Goal: Task Accomplishment & Management: Manage account settings

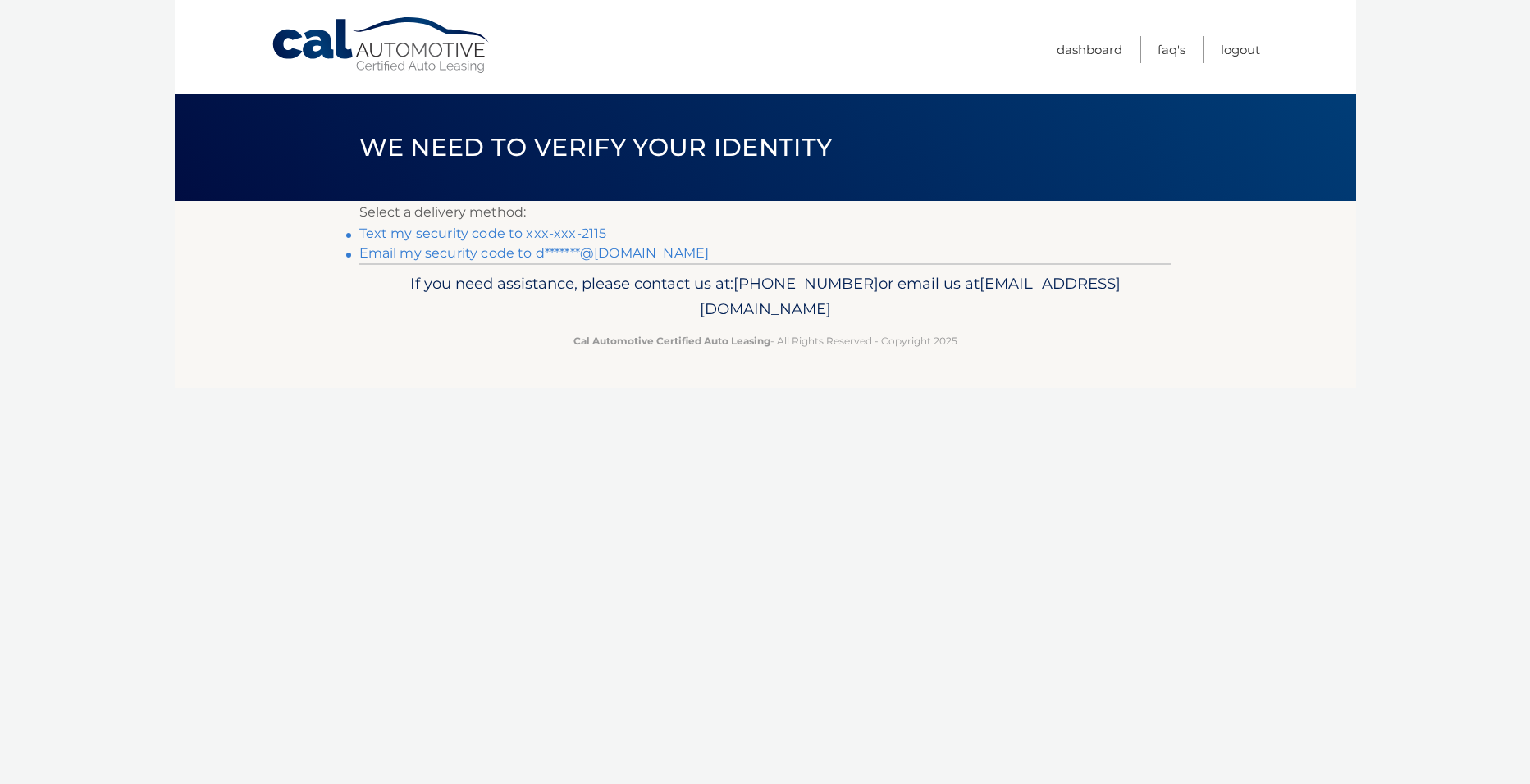
click at [512, 232] on link "Text my security code to xxx-xxx-2115" at bounding box center [483, 233] width 248 height 16
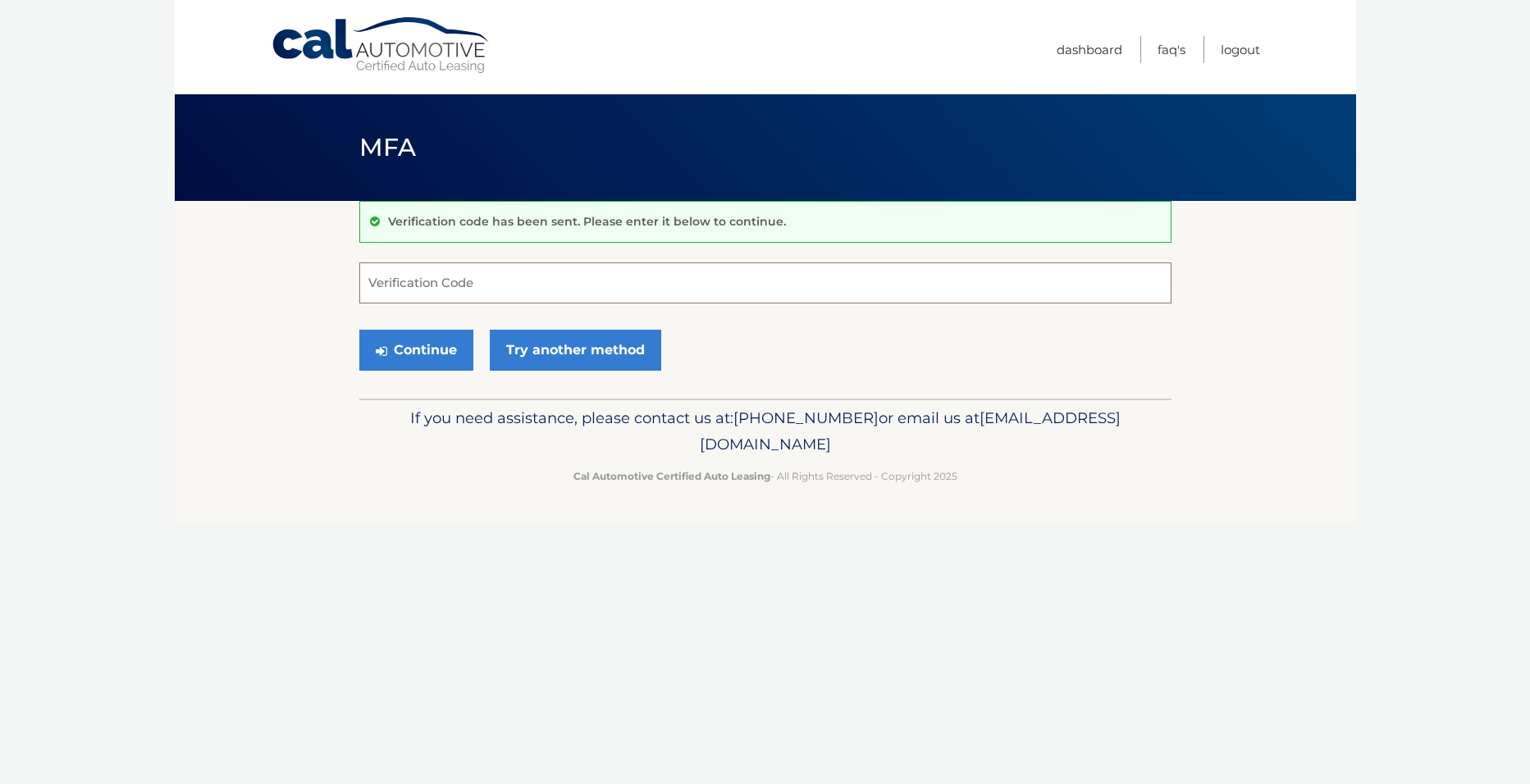
click at [437, 299] on input "Verification Code" at bounding box center [765, 283] width 812 height 41
type input "236160"
click at [439, 355] on button "Continue" at bounding box center [416, 350] width 114 height 41
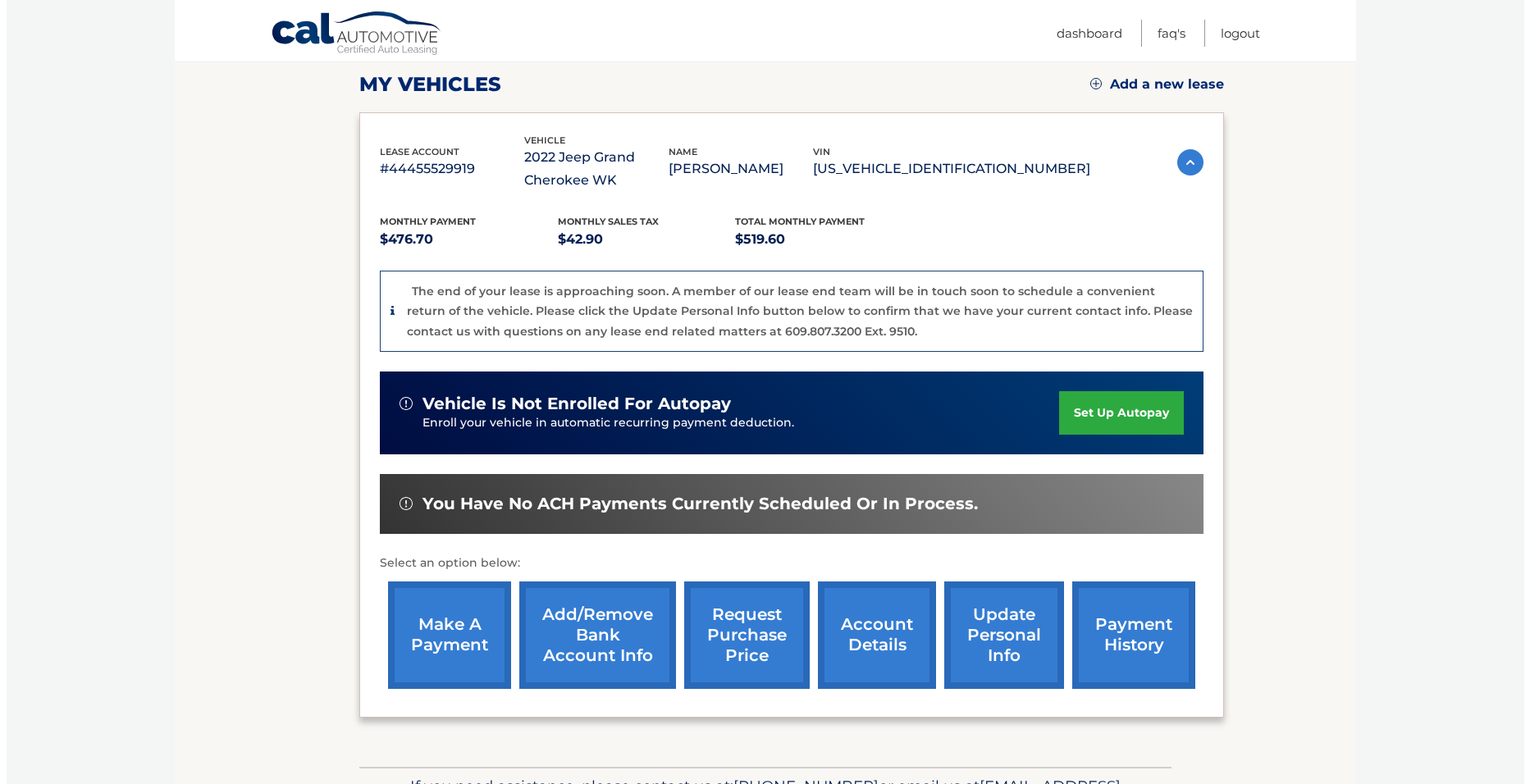
scroll to position [246, 0]
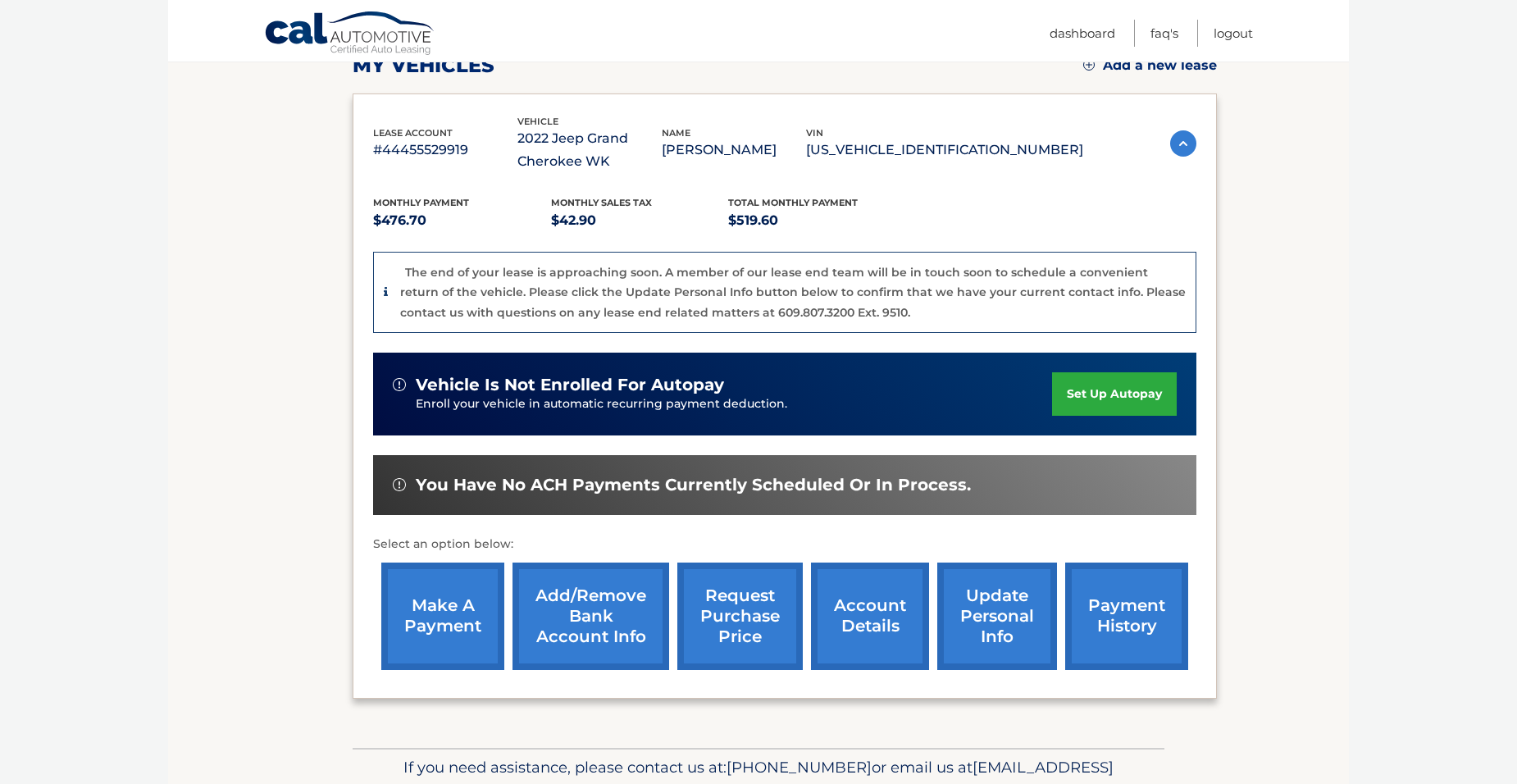
click at [728, 608] on link "request purchase price" at bounding box center [740, 616] width 125 height 108
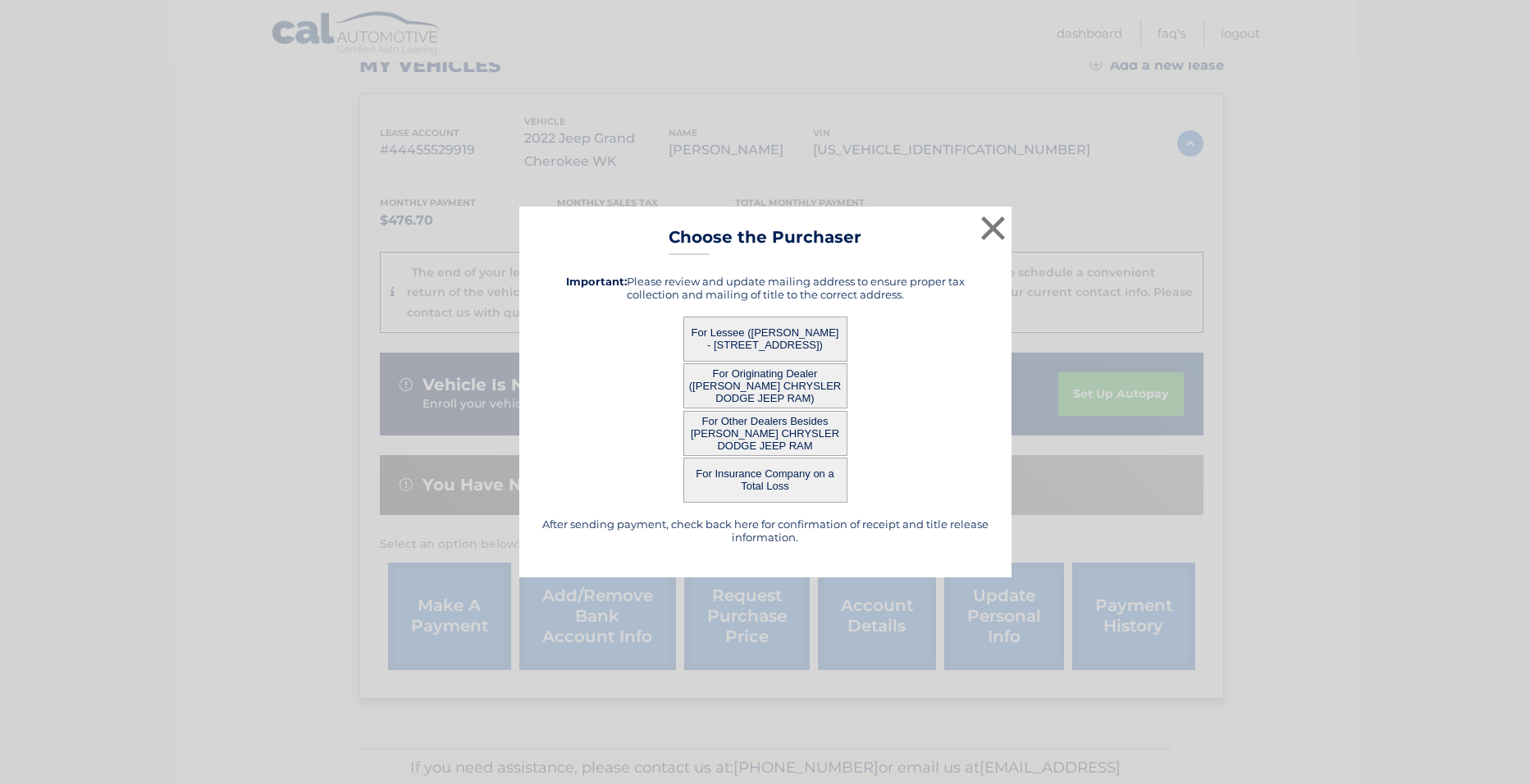
drag, startPoint x: 780, startPoint y: 326, endPoint x: 775, endPoint y: 344, distance: 18.7
click at [781, 337] on button "For Lessee (JAMES THOMAS - 141 E BISSELL AVE, , OIL CITY, PA 16301)" at bounding box center [765, 339] width 164 height 45
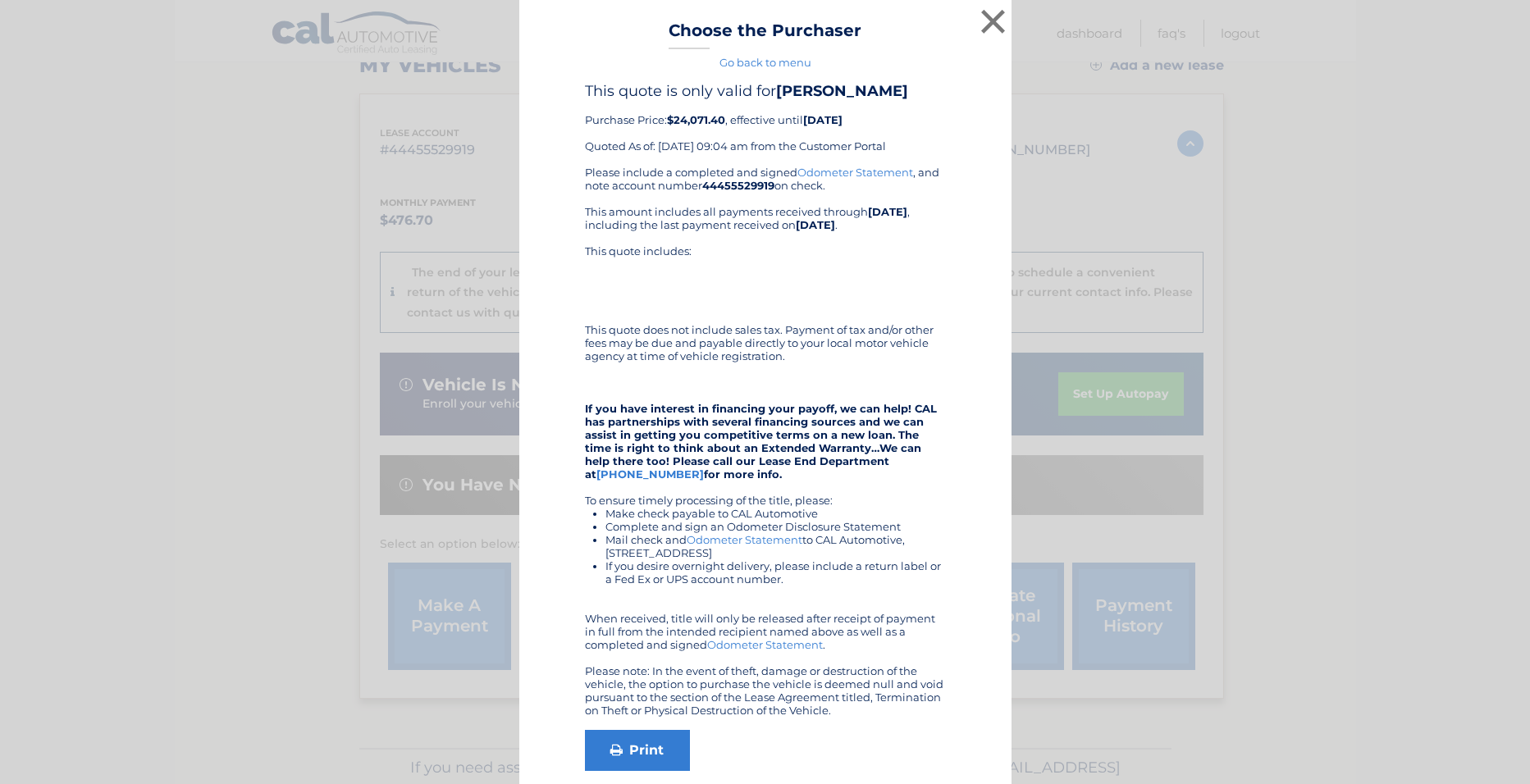
scroll to position [76, 0]
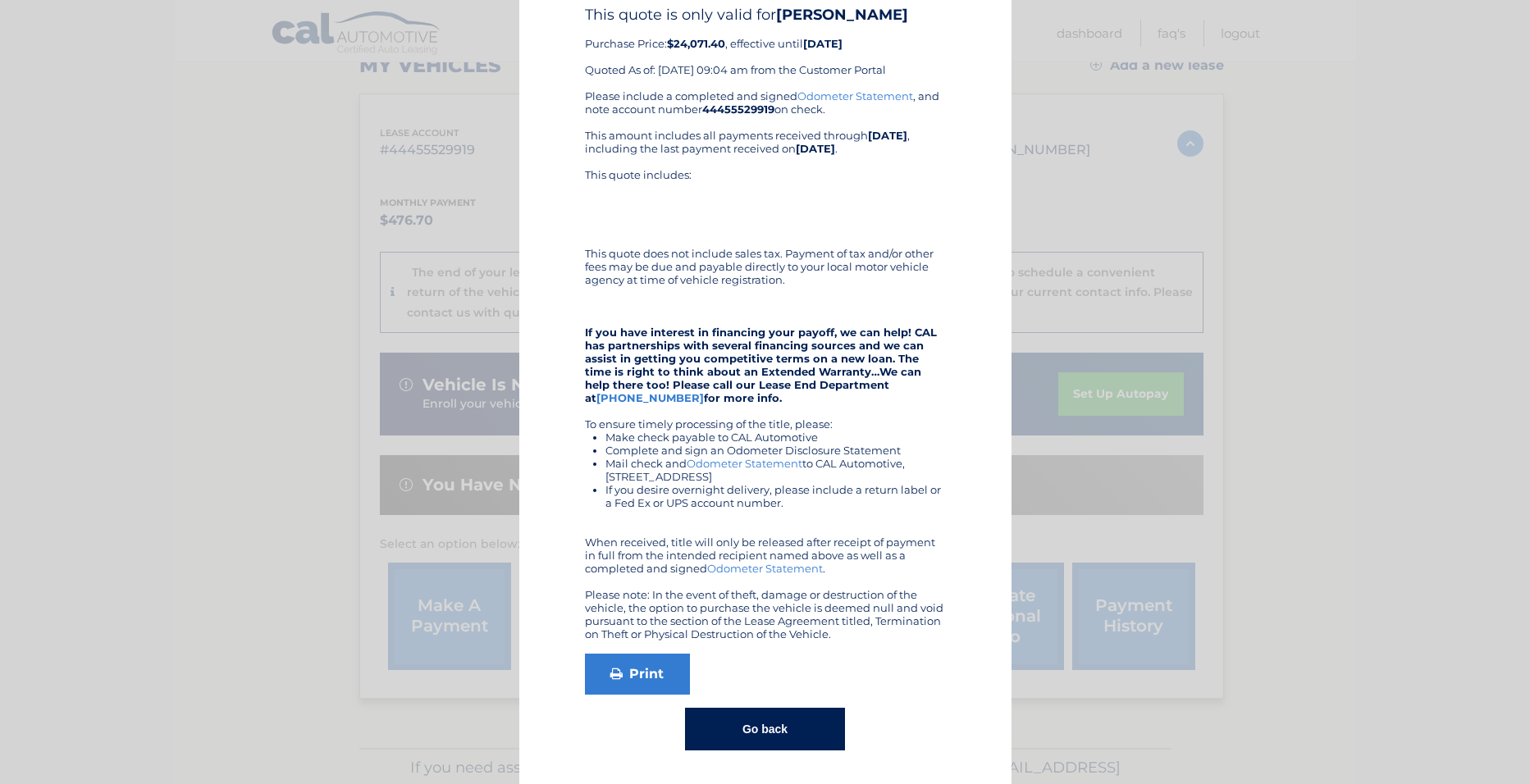
click at [757, 732] on button "Go back" at bounding box center [765, 729] width 160 height 43
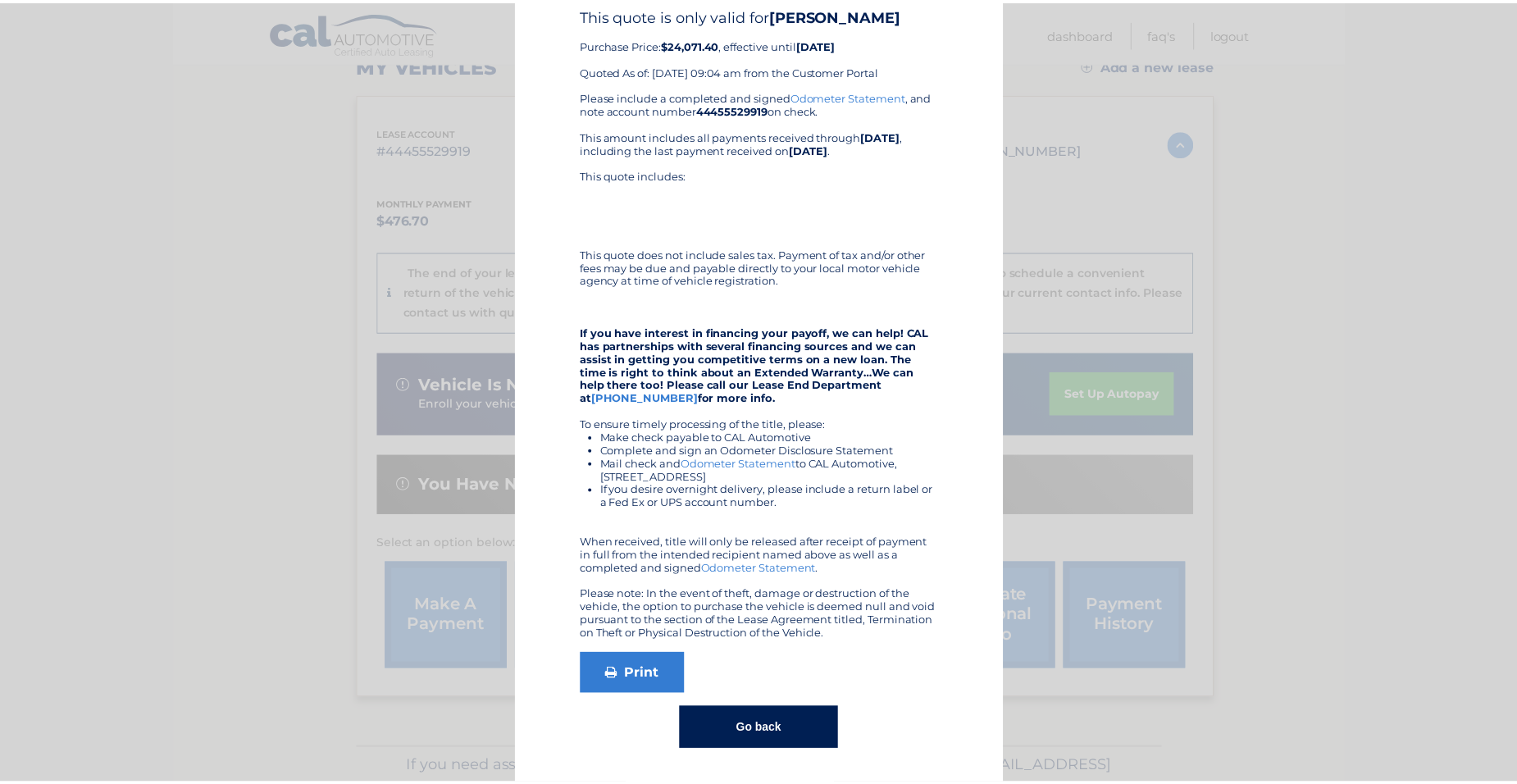
scroll to position [0, 0]
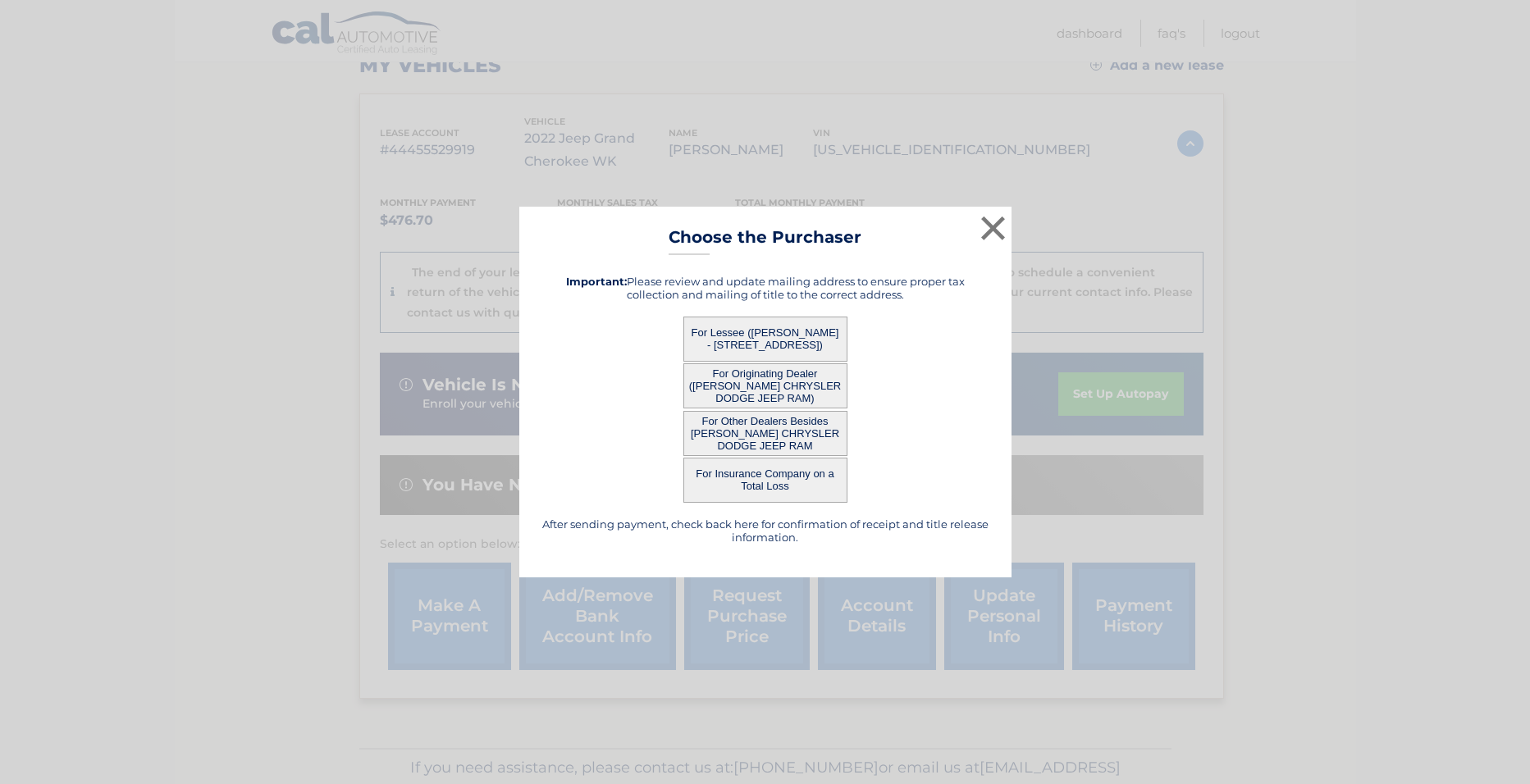
click at [746, 380] on button "For Originating Dealer ([PERSON_NAME] CHRYSLER DODGE JEEP RAM)" at bounding box center [765, 386] width 164 height 45
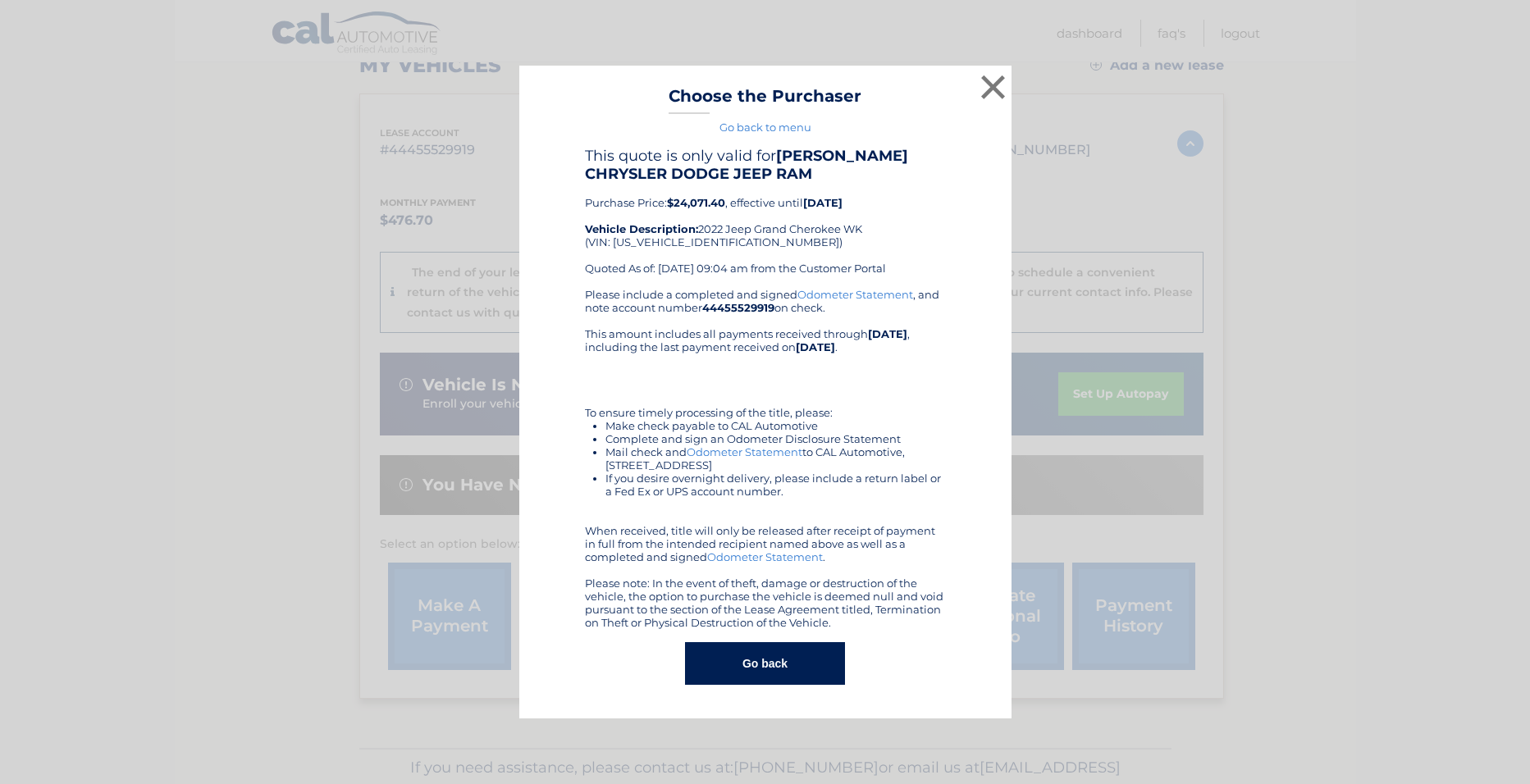
click at [760, 664] on button "Go back" at bounding box center [765, 664] width 160 height 43
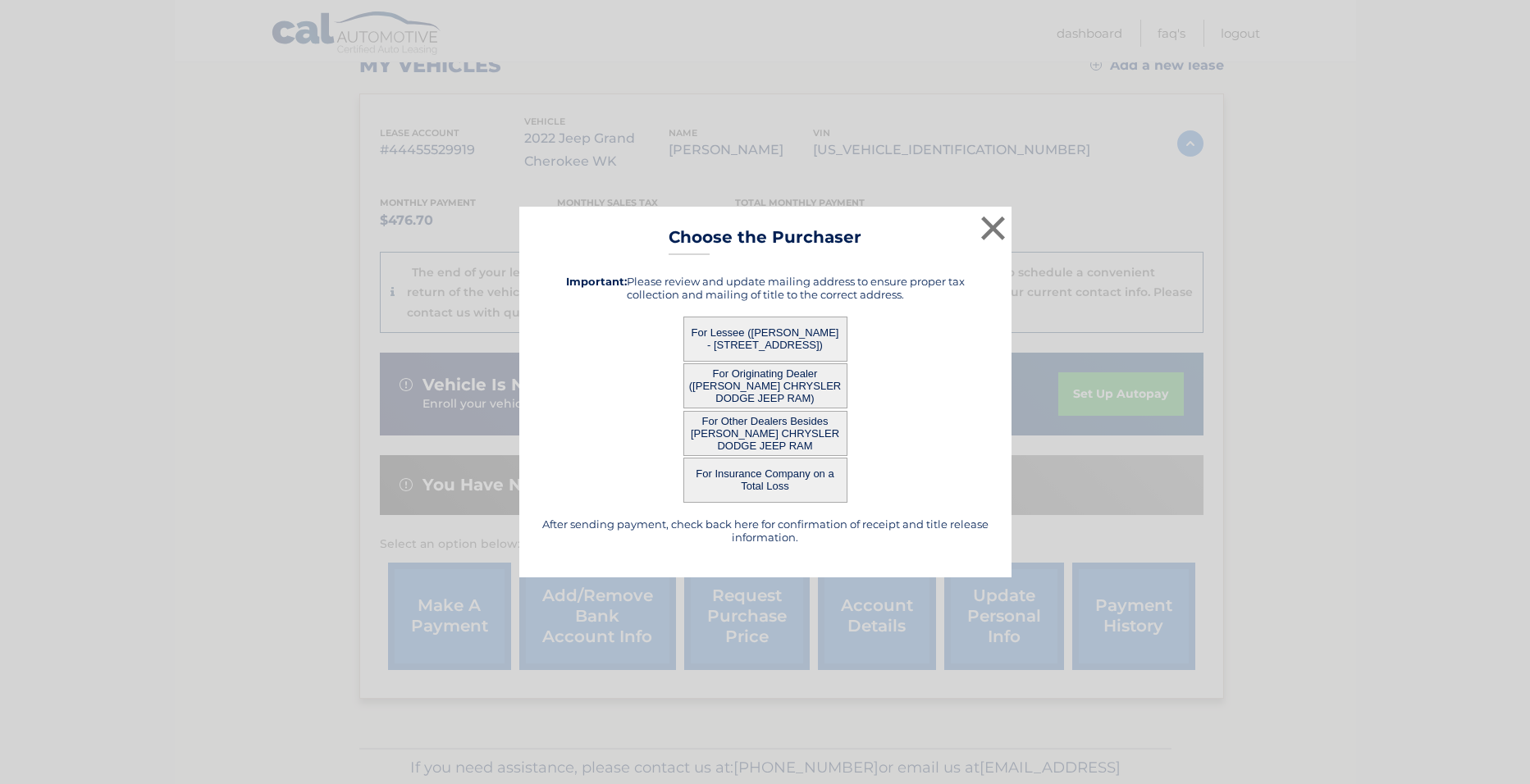
click at [740, 426] on button "For Other Dealers Besides [PERSON_NAME] CHRYSLER DODGE JEEP RAM" at bounding box center [765, 433] width 164 height 45
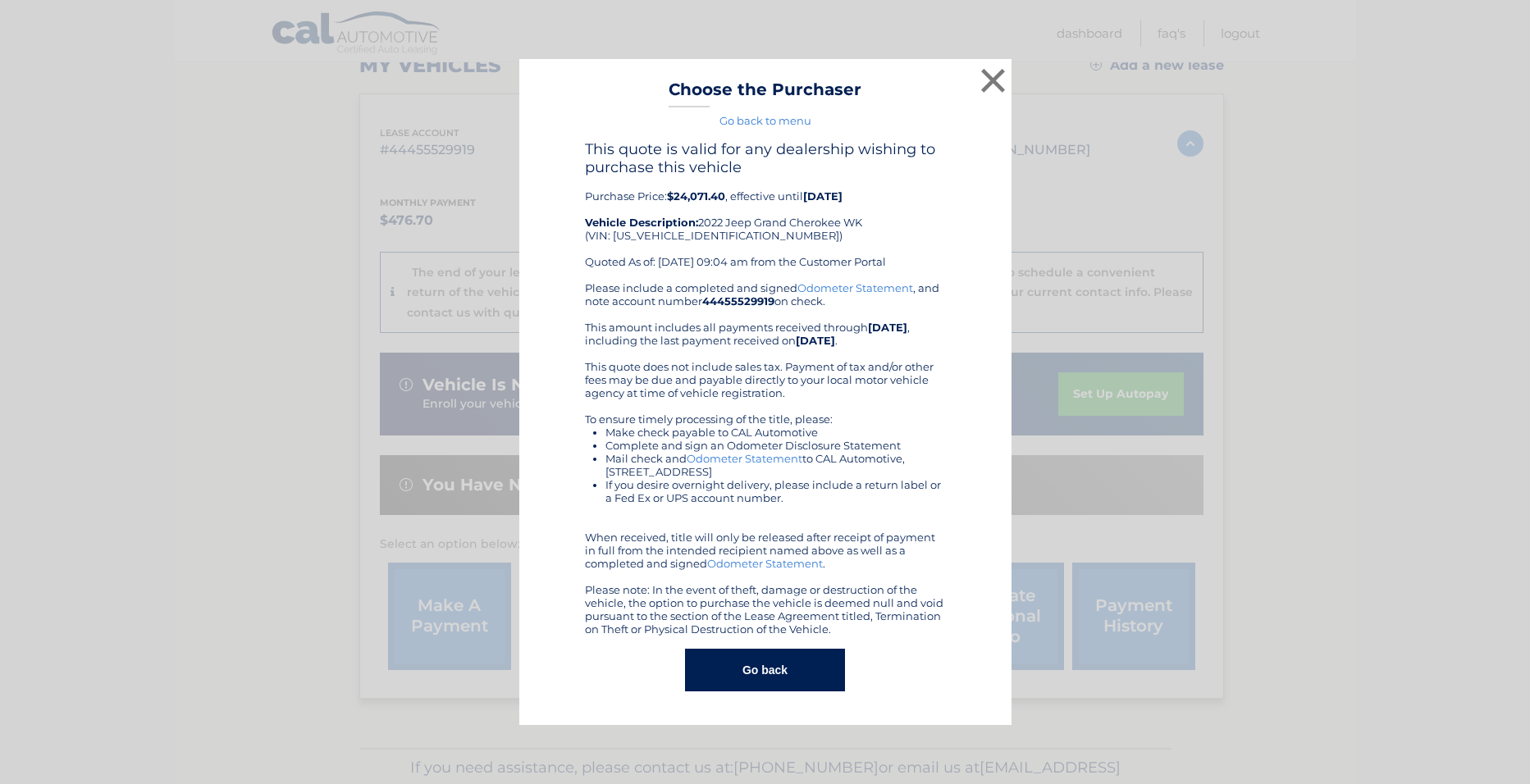
click at [754, 669] on button "Go back" at bounding box center [765, 669] width 160 height 43
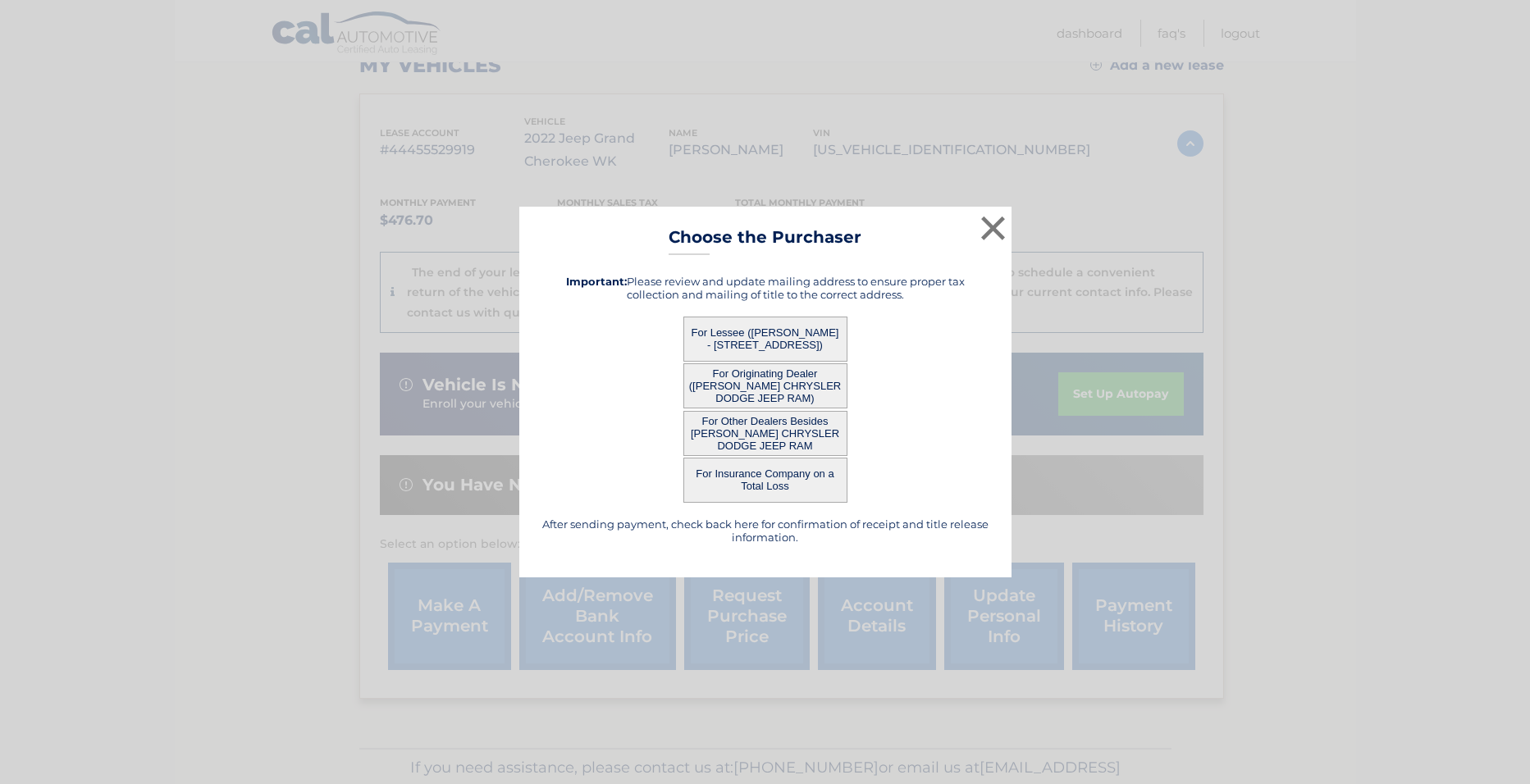
click at [764, 470] on button "For Insurance Company on a Total Loss" at bounding box center [765, 480] width 164 height 45
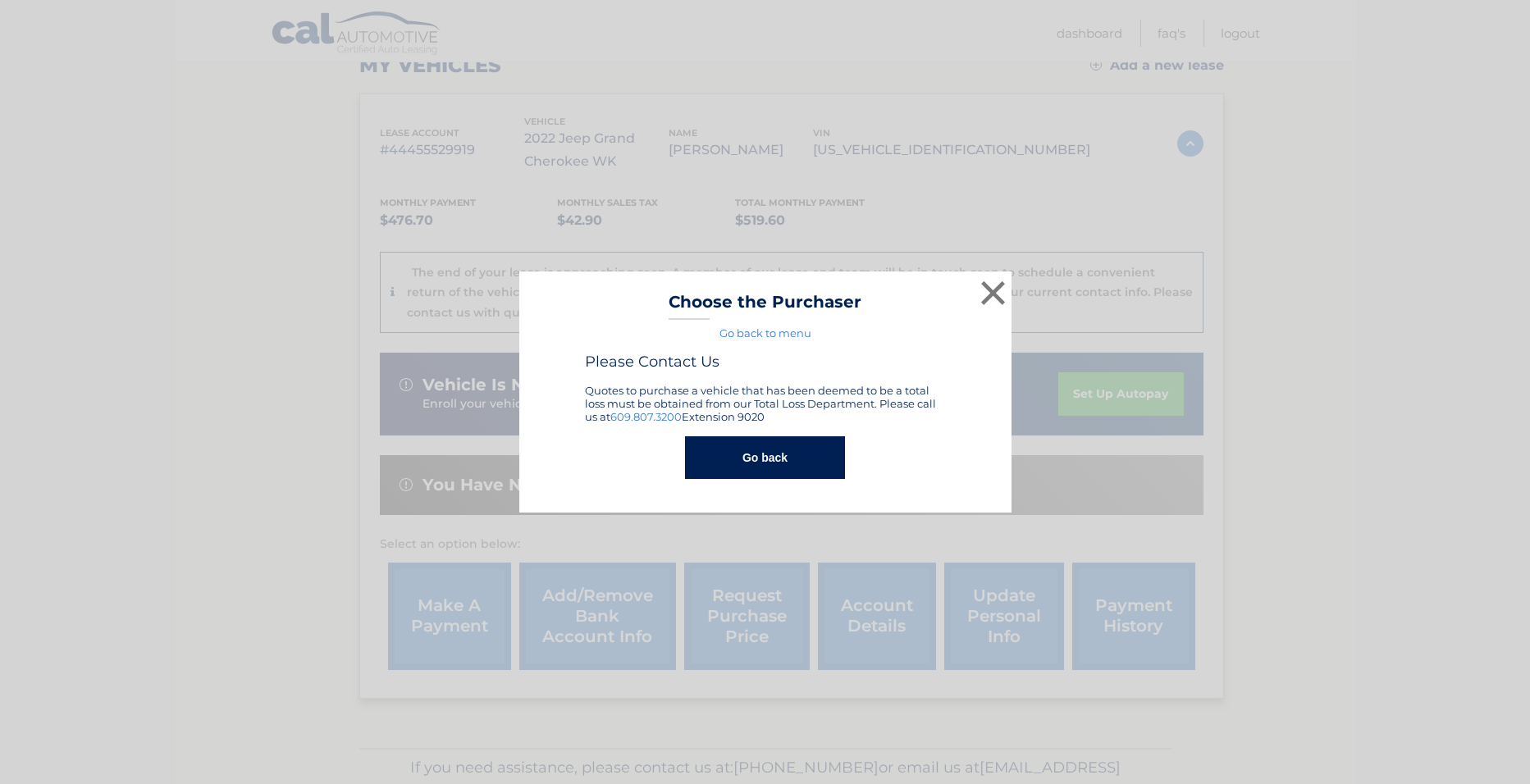
click at [770, 455] on button "Go back" at bounding box center [765, 458] width 160 height 43
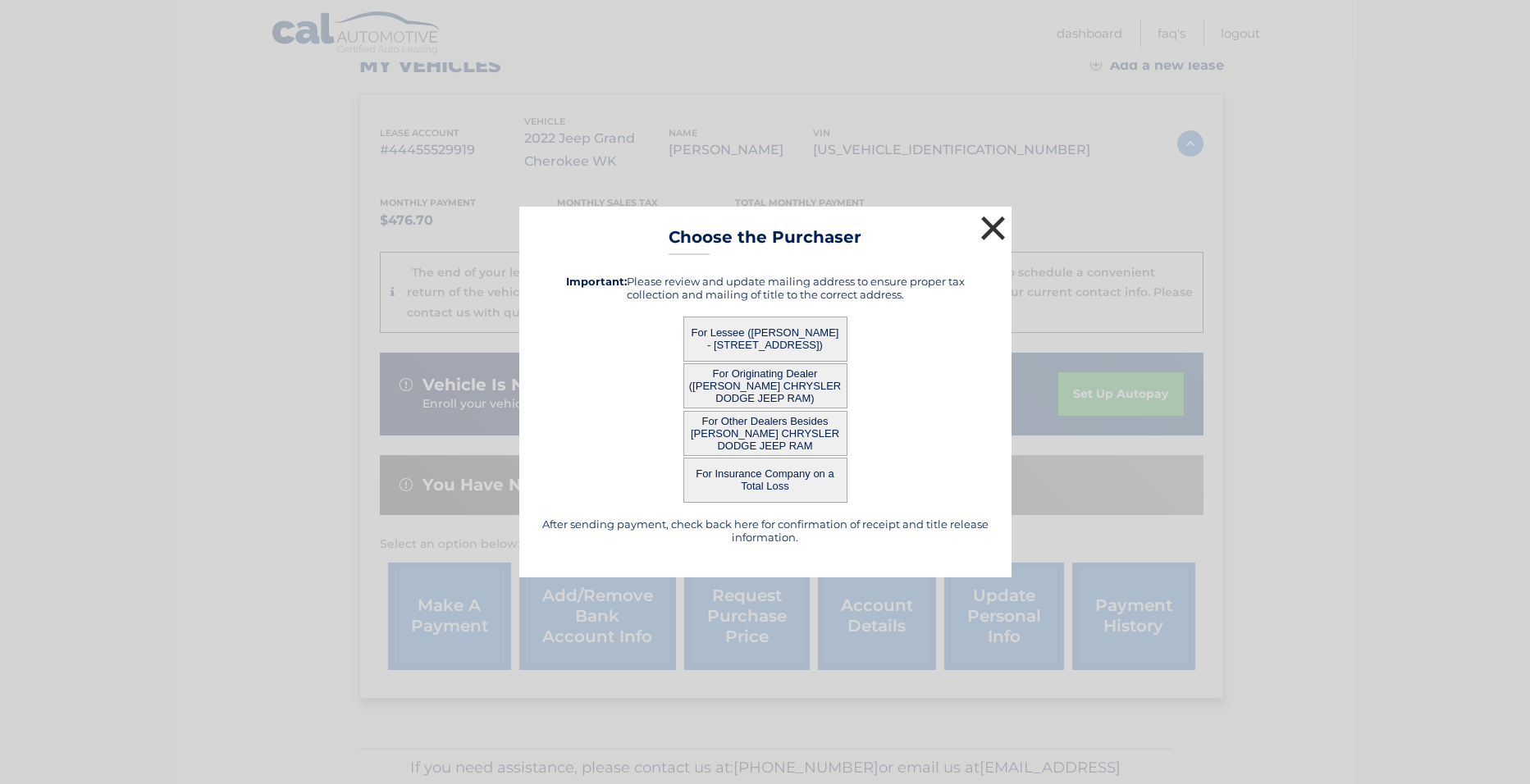
click at [997, 222] on button "×" at bounding box center [993, 228] width 33 height 33
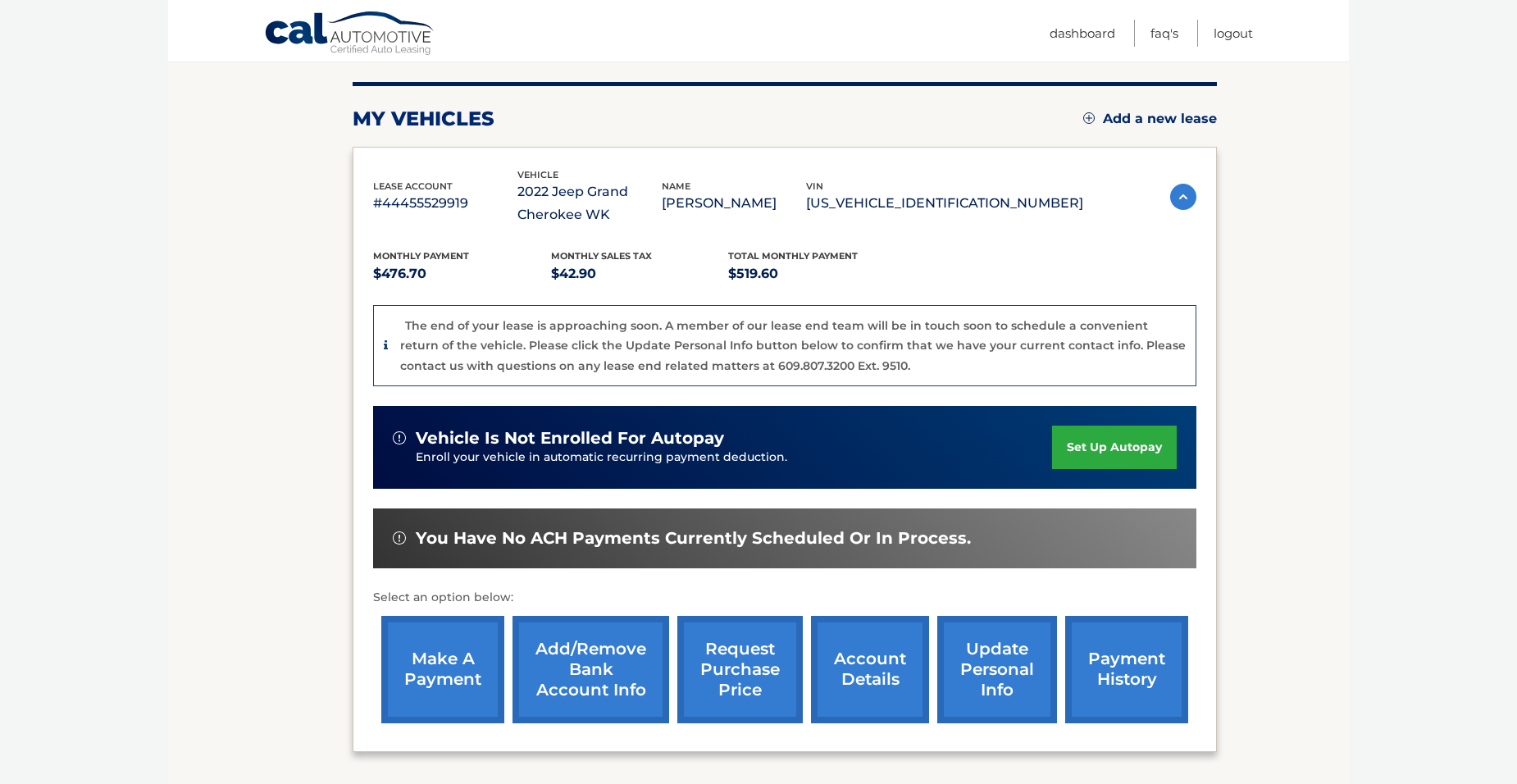
scroll to position [171, 0]
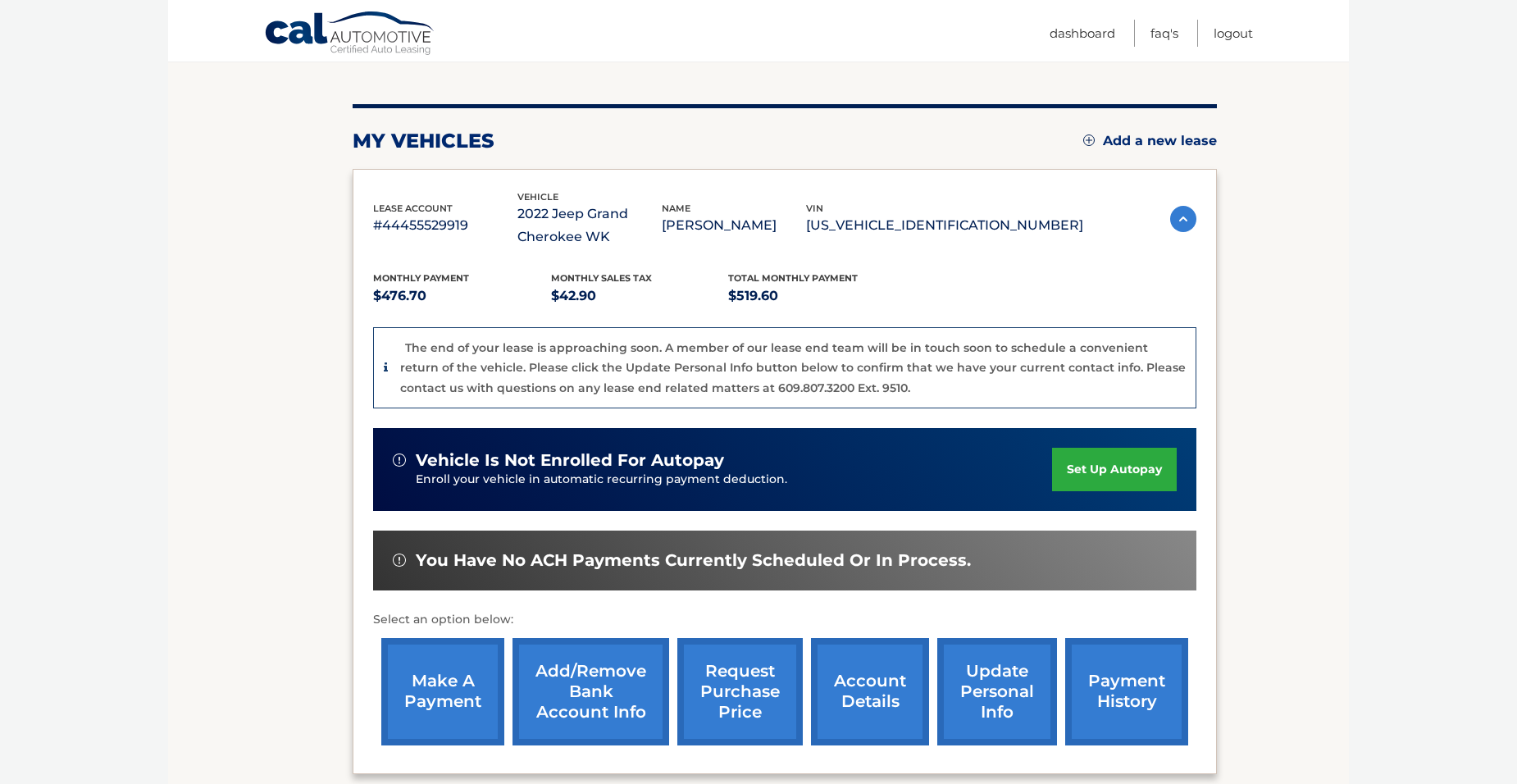
click at [983, 696] on link "update personal info" at bounding box center [997, 692] width 120 height 108
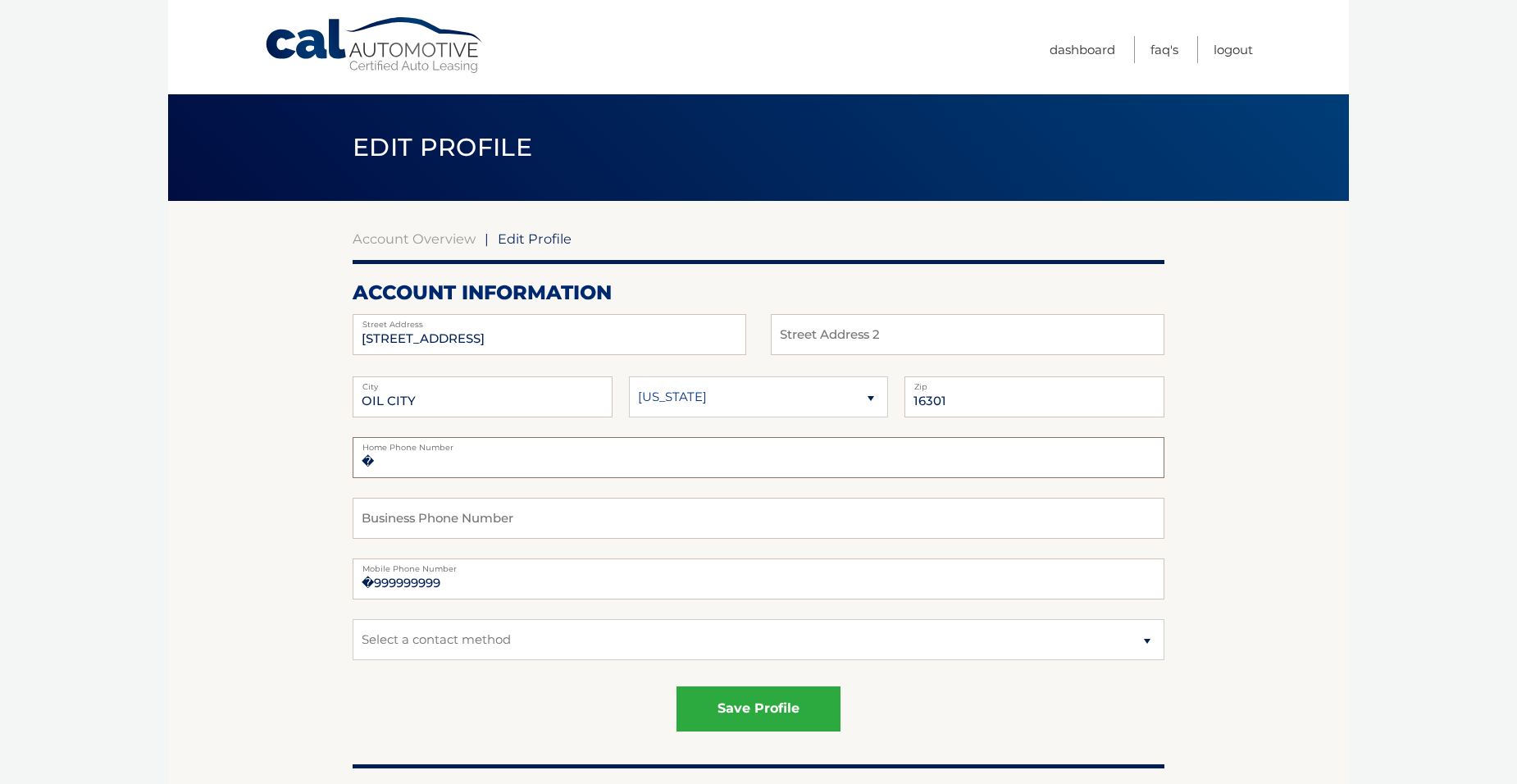
click at [406, 462] on input "�" at bounding box center [758, 458] width 811 height 41
type input "�[PHONE_NUMBER]"
drag, startPoint x: 454, startPoint y: 586, endPoint x: 352, endPoint y: 588, distance: 102.0
type input "814-812-2115"
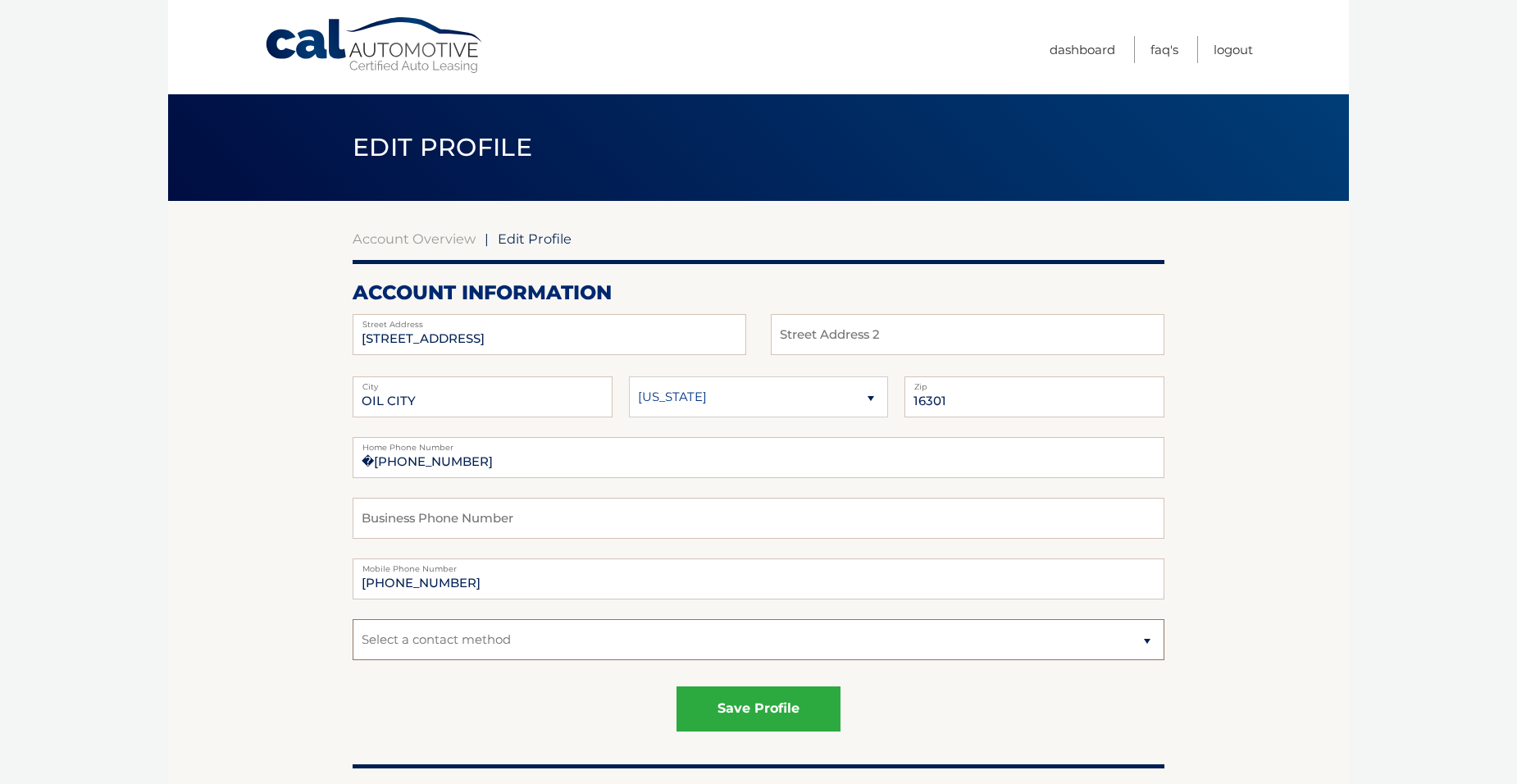
click at [1145, 638] on select "Select a contact method Mobile Home" at bounding box center [758, 639] width 811 height 41
select select "3"
click at [353, 619] on select "Select a contact method Mobile Home" at bounding box center [758, 639] width 811 height 41
click at [767, 706] on button "save profile" at bounding box center [758, 708] width 164 height 45
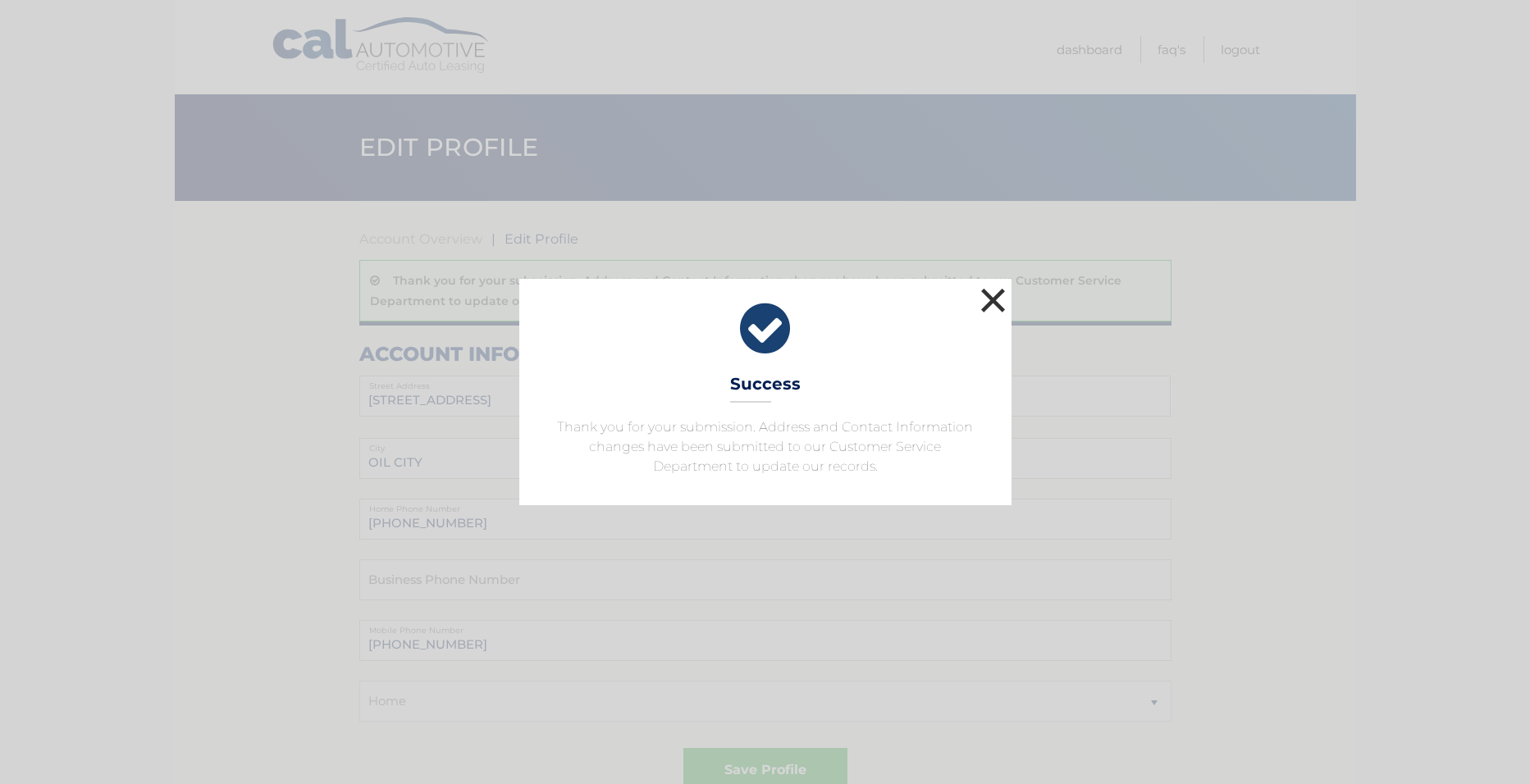
click at [980, 298] on button "×" at bounding box center [993, 300] width 33 height 33
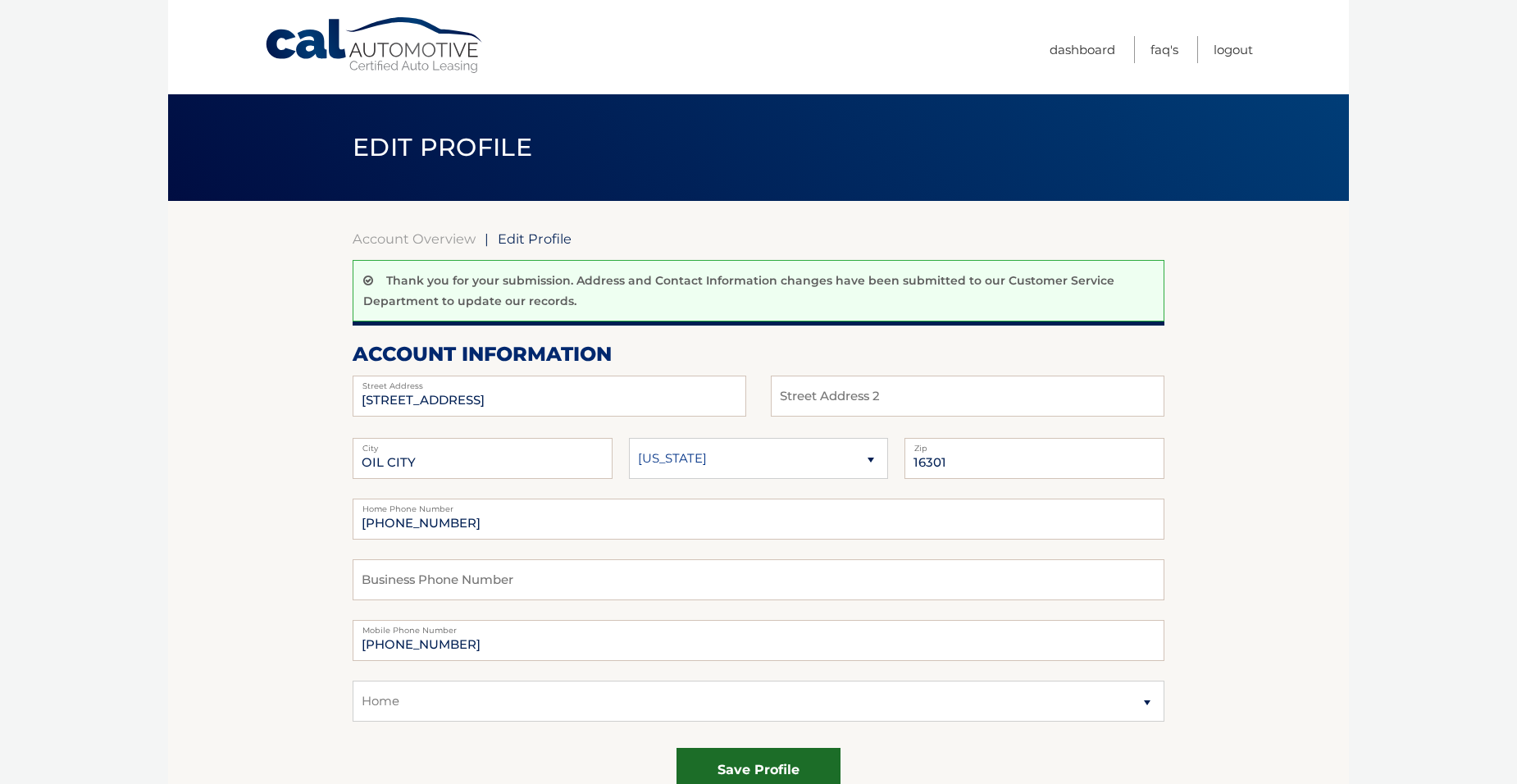
click at [742, 759] on button "save profile" at bounding box center [758, 770] width 164 height 45
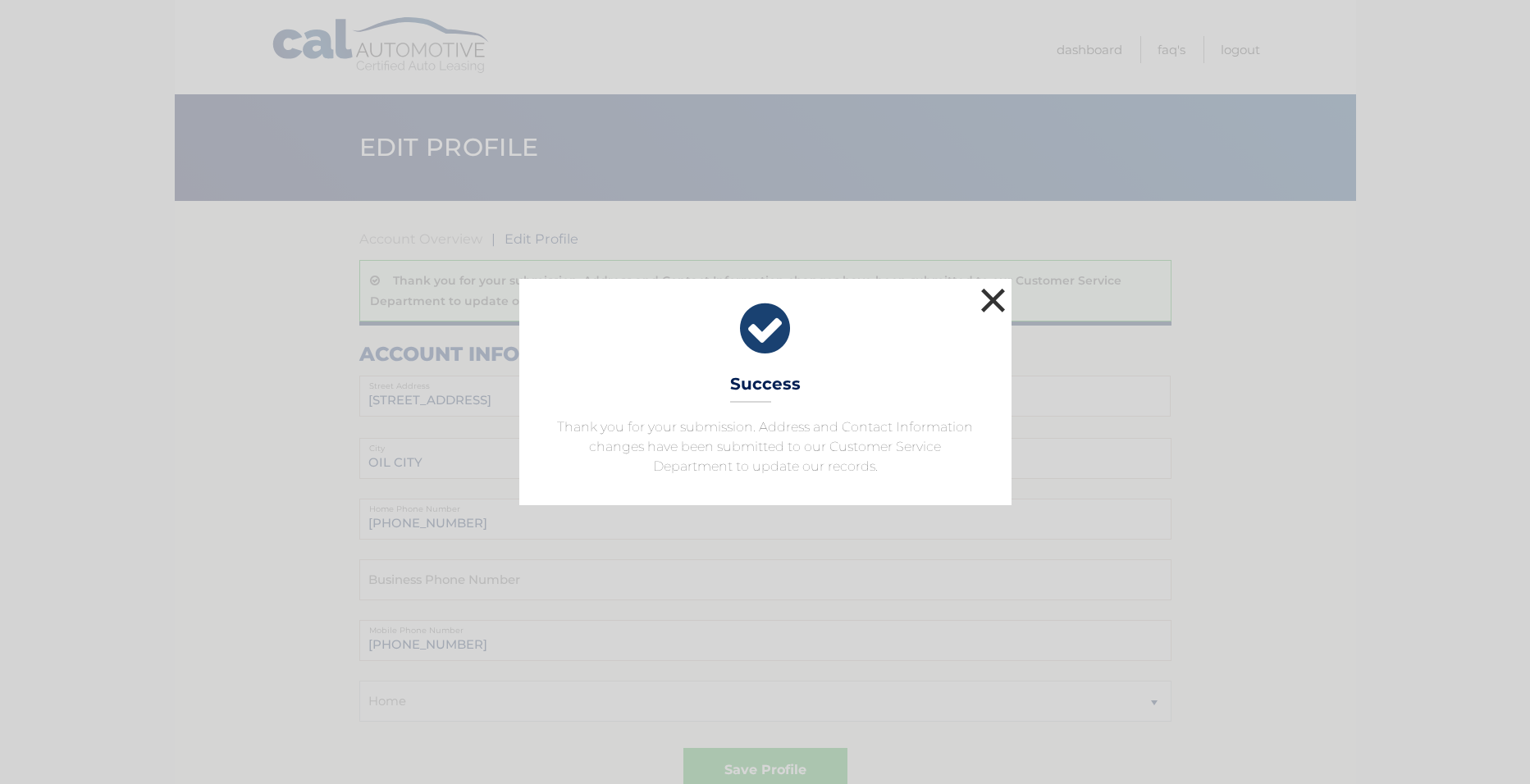
click at [992, 298] on button "×" at bounding box center [993, 300] width 33 height 33
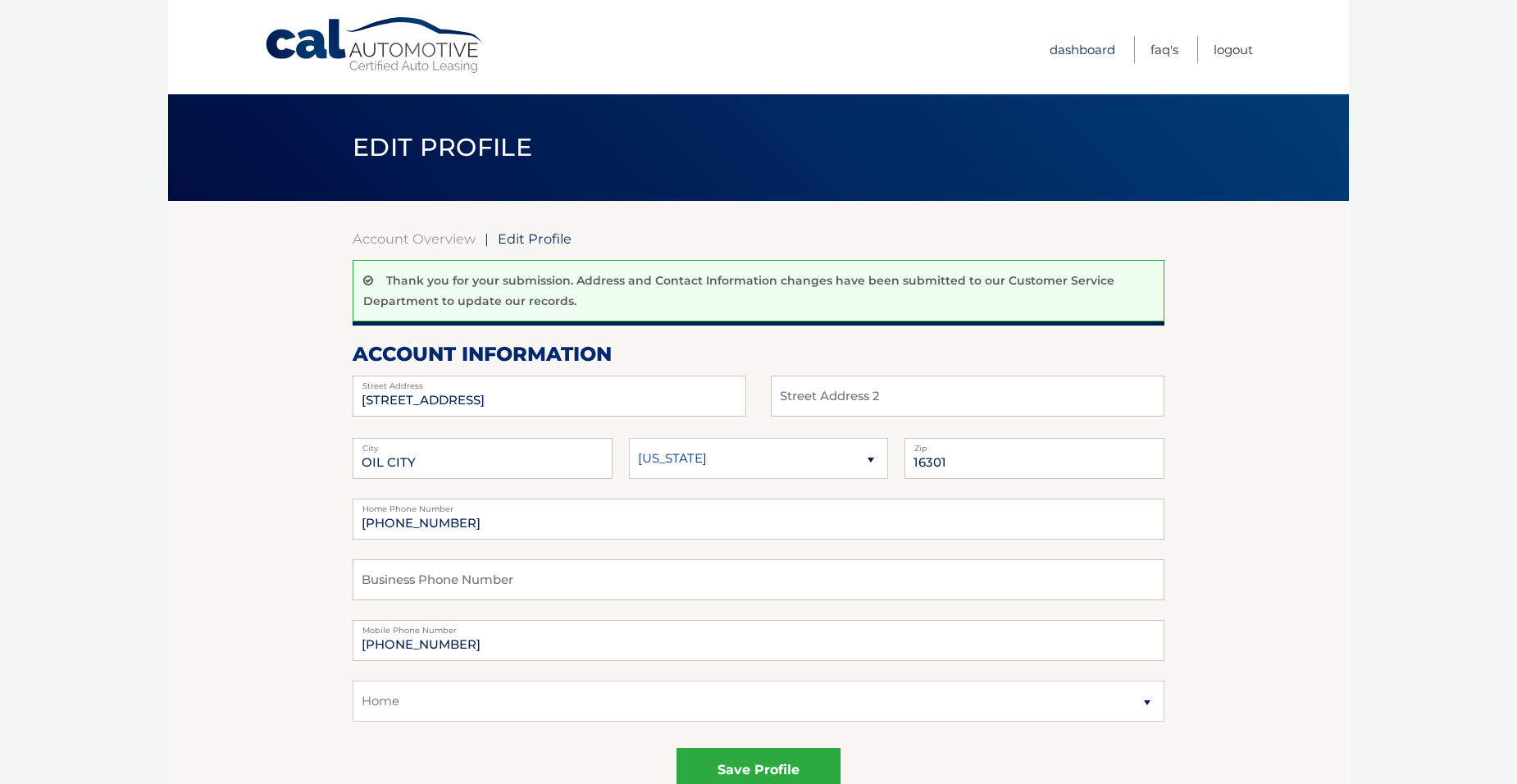
click at [1076, 50] on link "Dashboard" at bounding box center [1083, 50] width 66 height 27
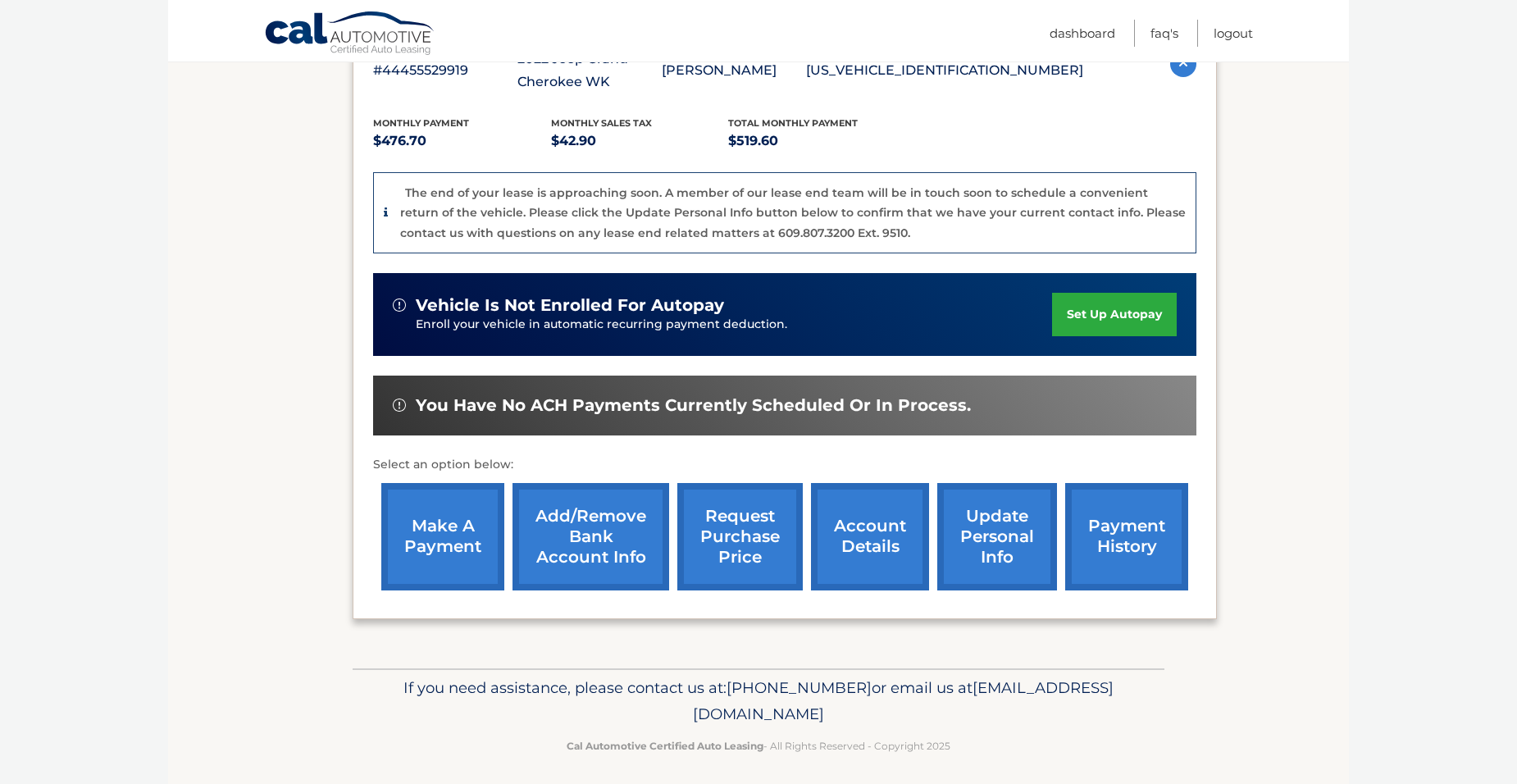
scroll to position [328, 0]
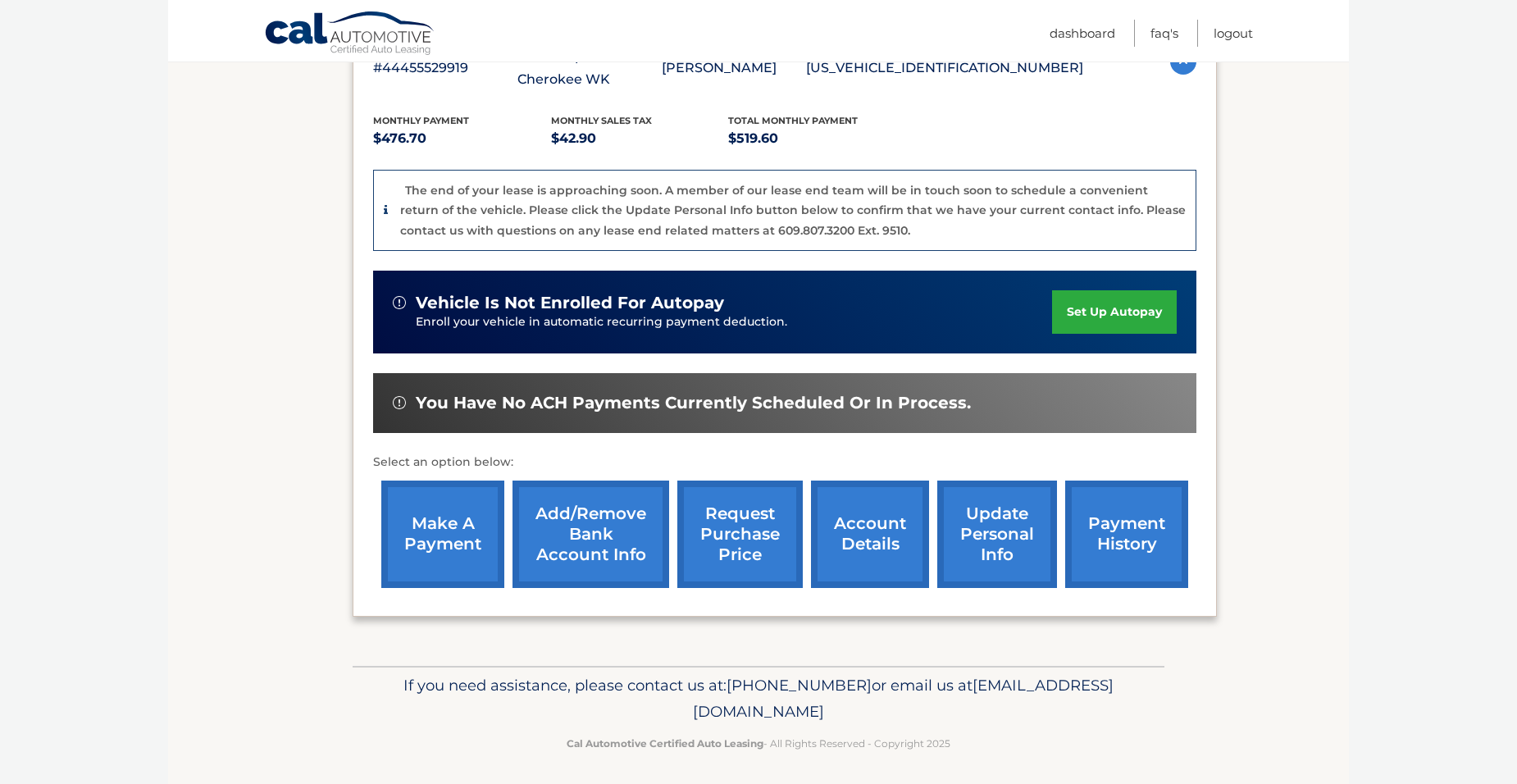
click at [418, 533] on link "make a payment" at bounding box center [442, 534] width 123 height 108
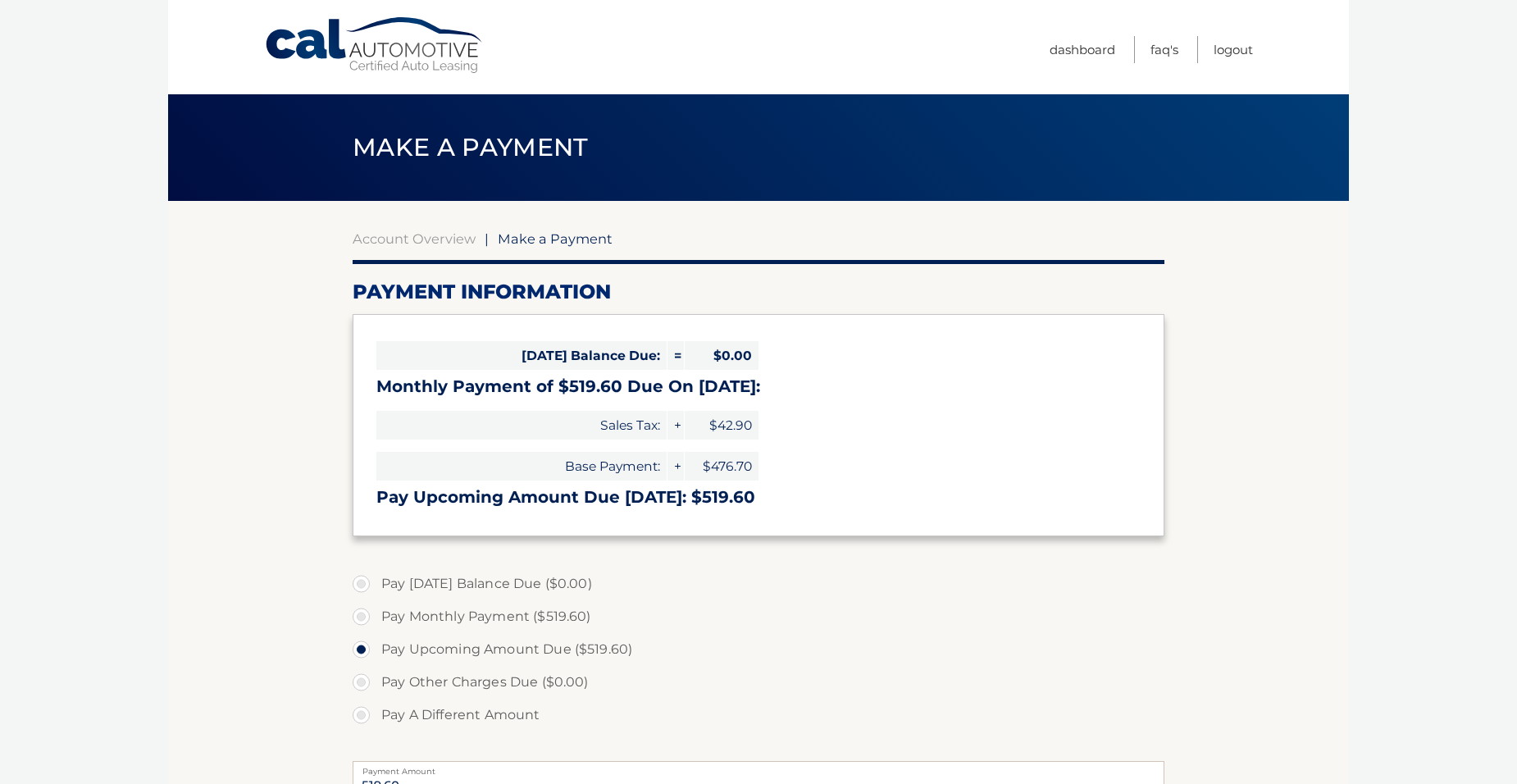
select select "MzgwZjEwYzgtM2M2OS00YjE0LTliMmUtYjBhZDc3YmU2NDQw"
click at [1086, 49] on link "Dashboard" at bounding box center [1083, 50] width 66 height 27
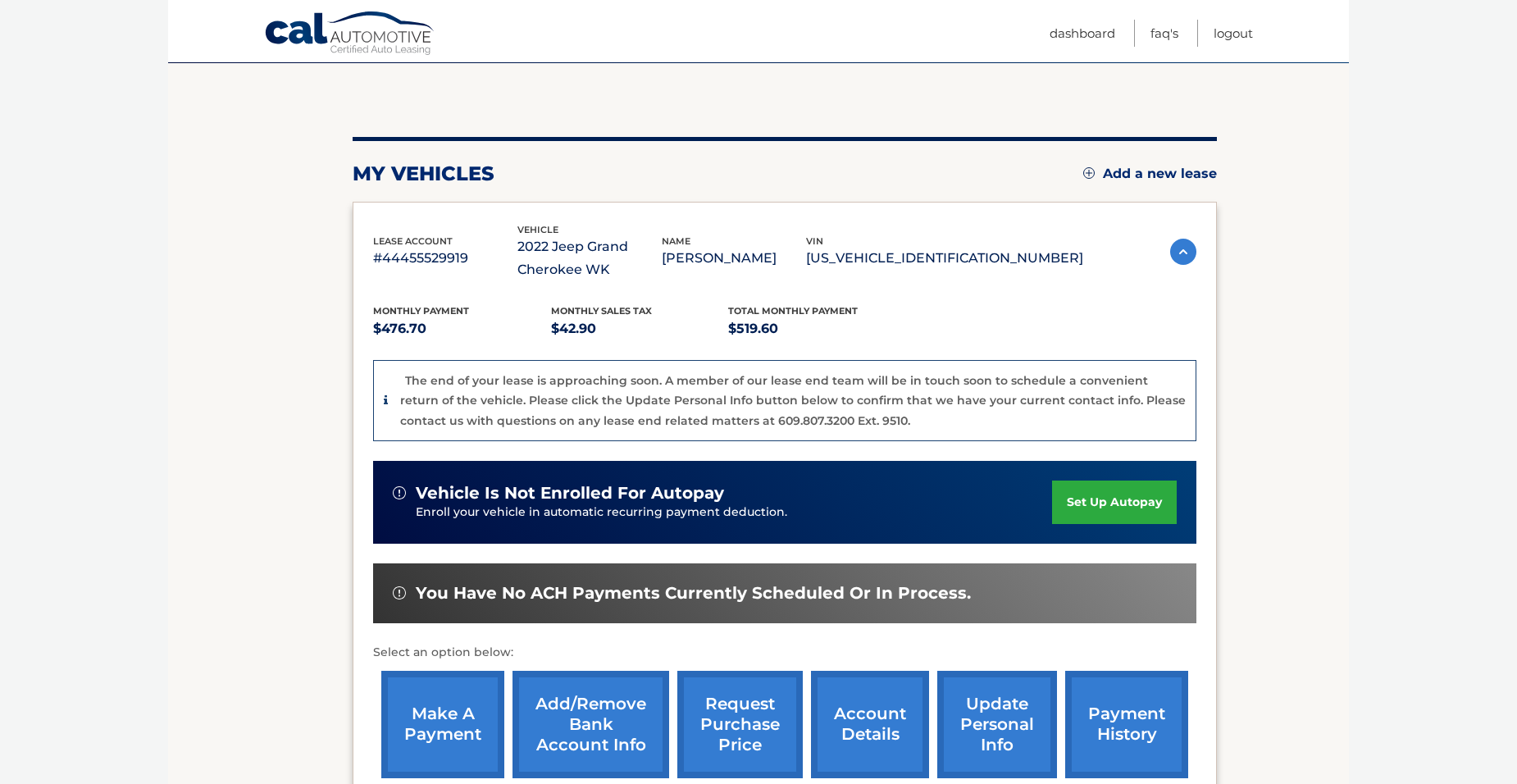
scroll to position [246, 0]
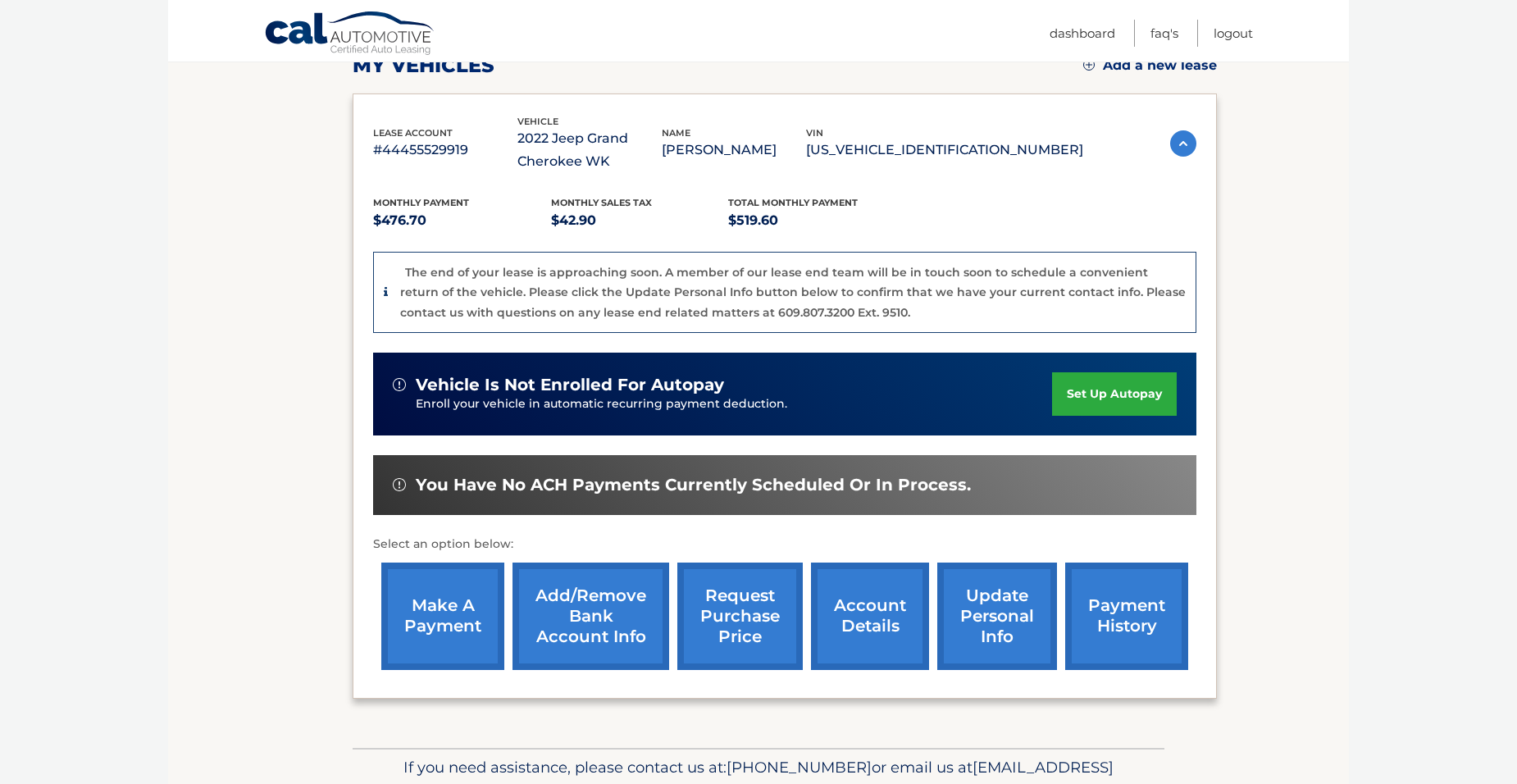
click at [573, 601] on link "Add/Remove bank account info" at bounding box center [590, 616] width 156 height 108
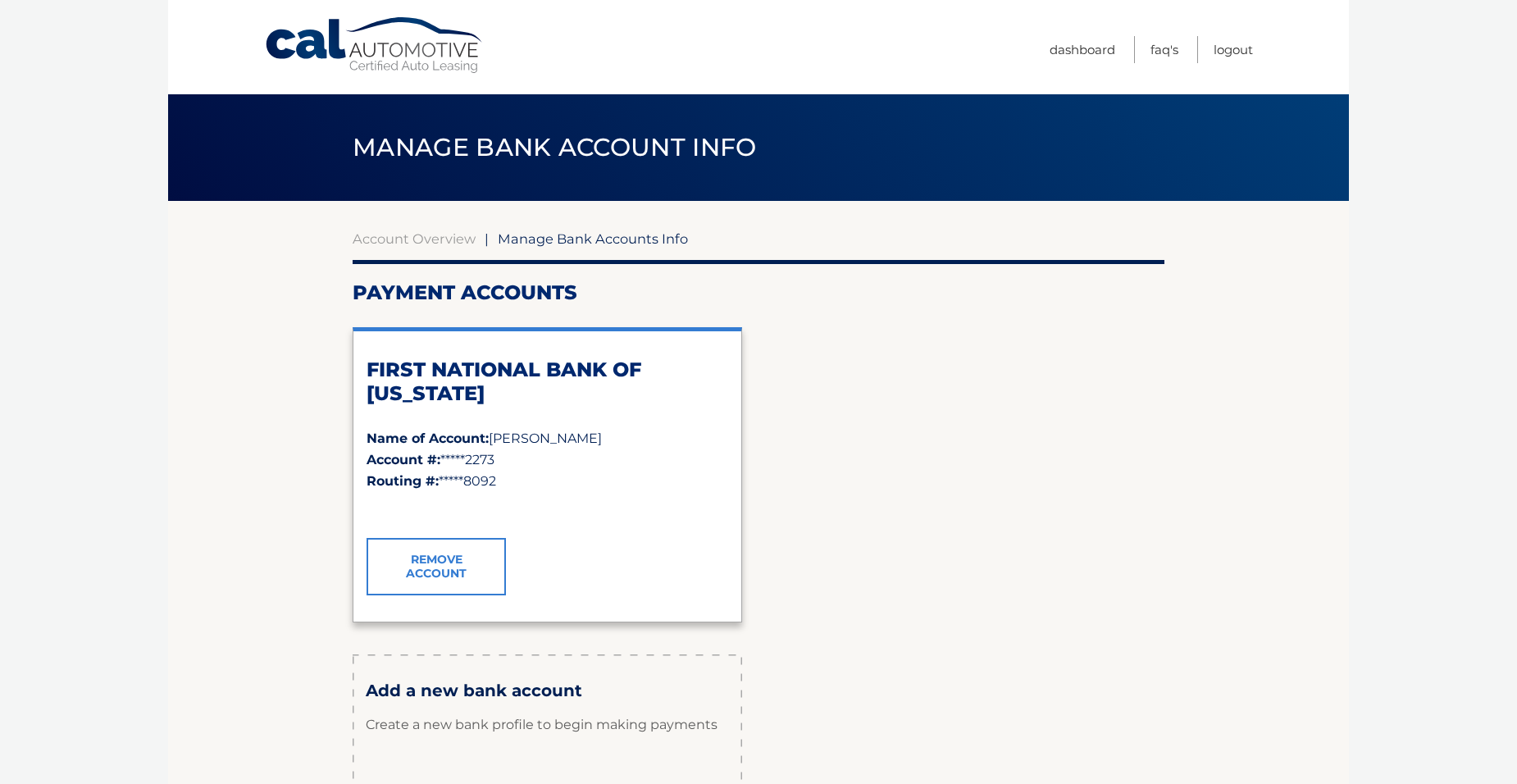
click at [429, 567] on link "Remove Account" at bounding box center [435, 566] width 139 height 57
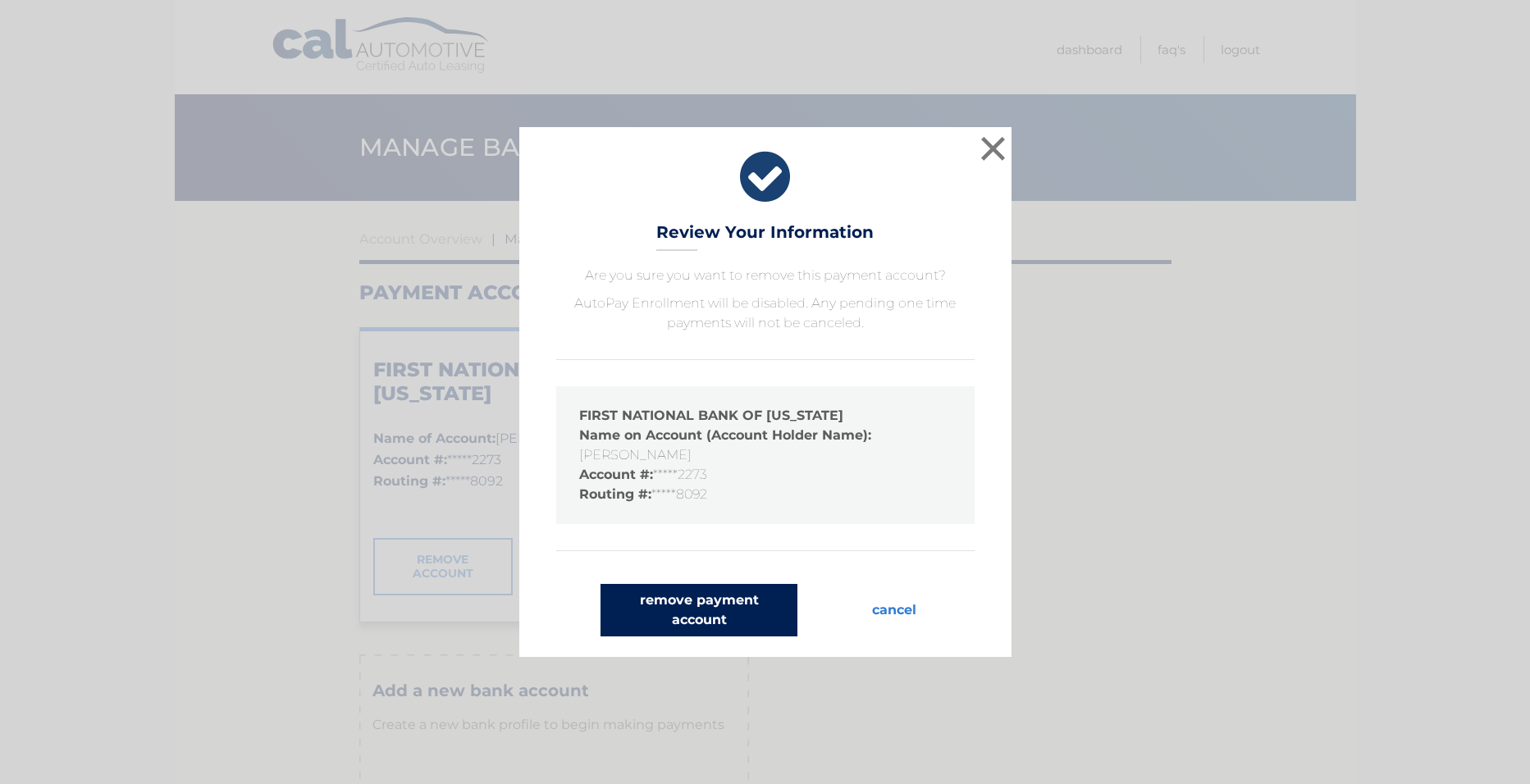
click at [714, 605] on button "remove payment account" at bounding box center [699, 610] width 197 height 52
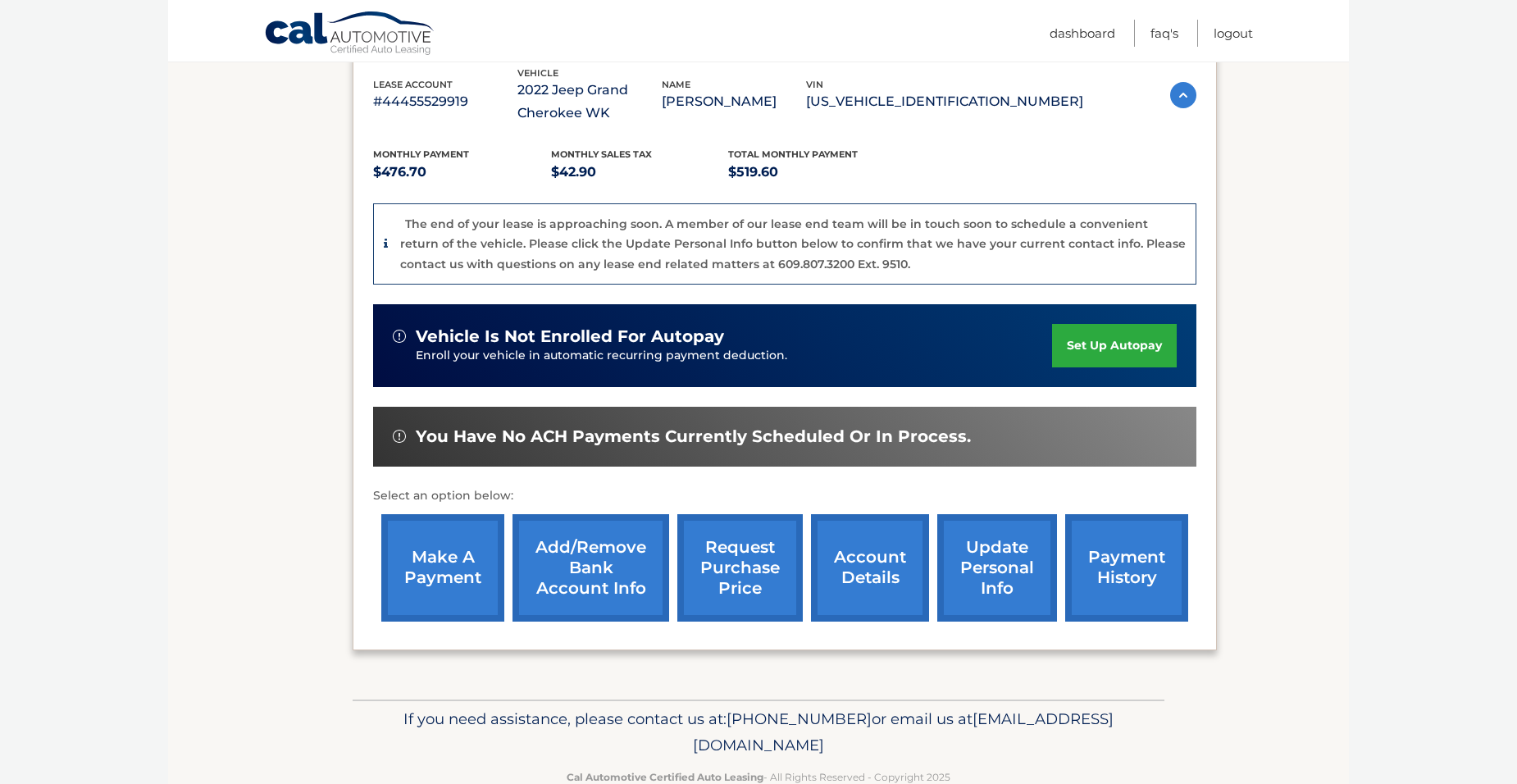
scroll to position [334, 0]
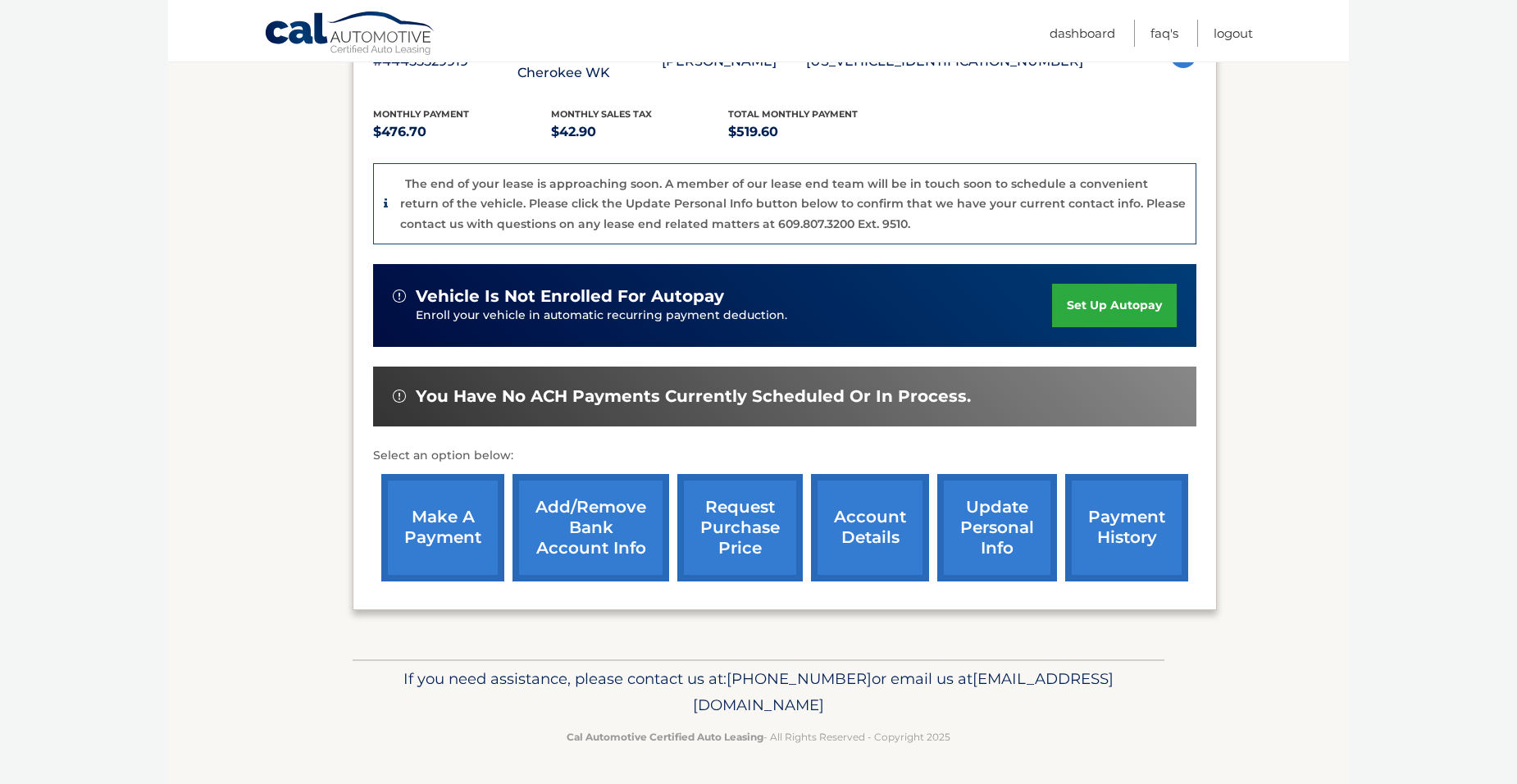
click at [567, 527] on link "Add/Remove bank account info" at bounding box center [590, 528] width 156 height 108
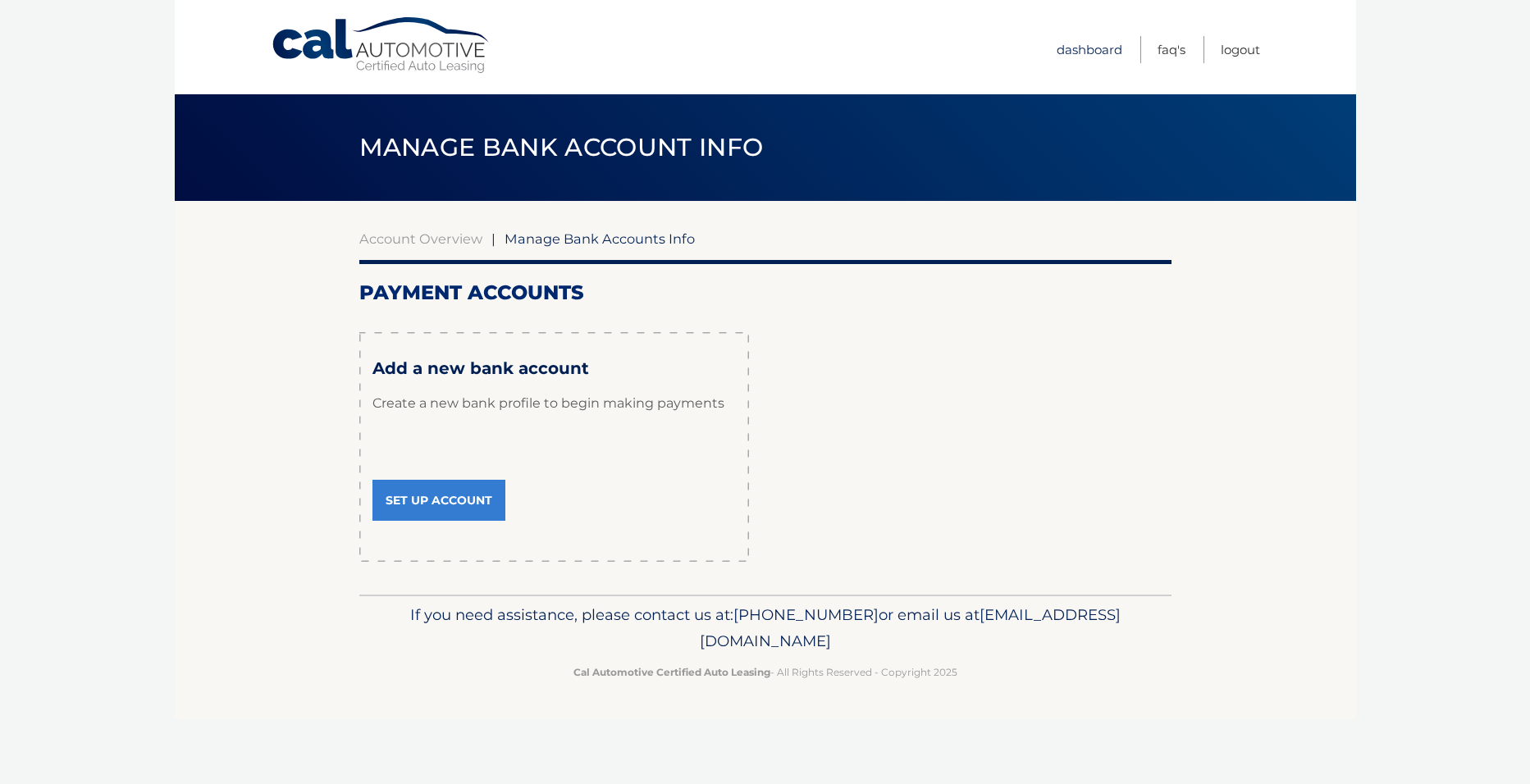
click at [1093, 45] on link "Dashboard" at bounding box center [1090, 50] width 66 height 27
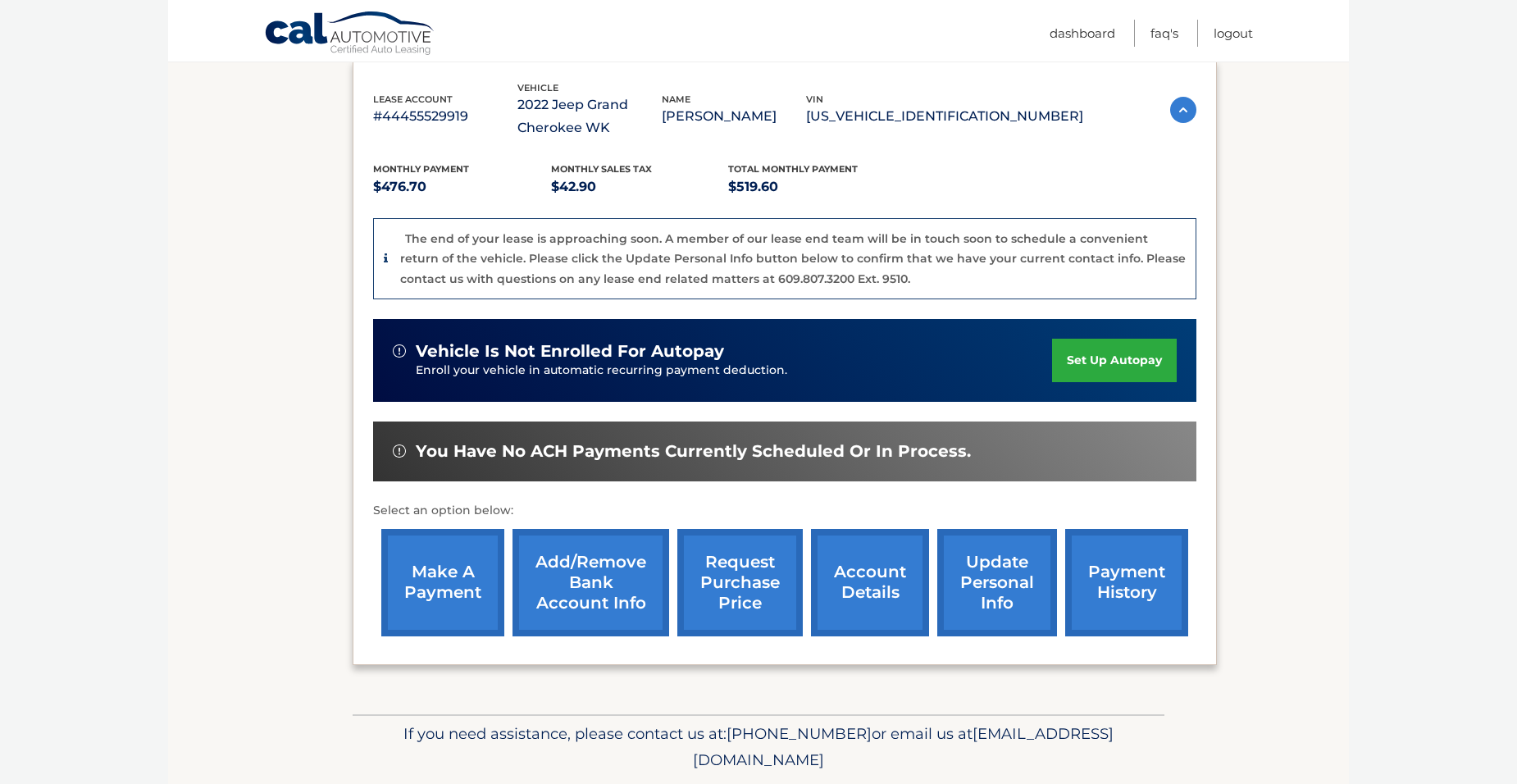
scroll to position [334, 0]
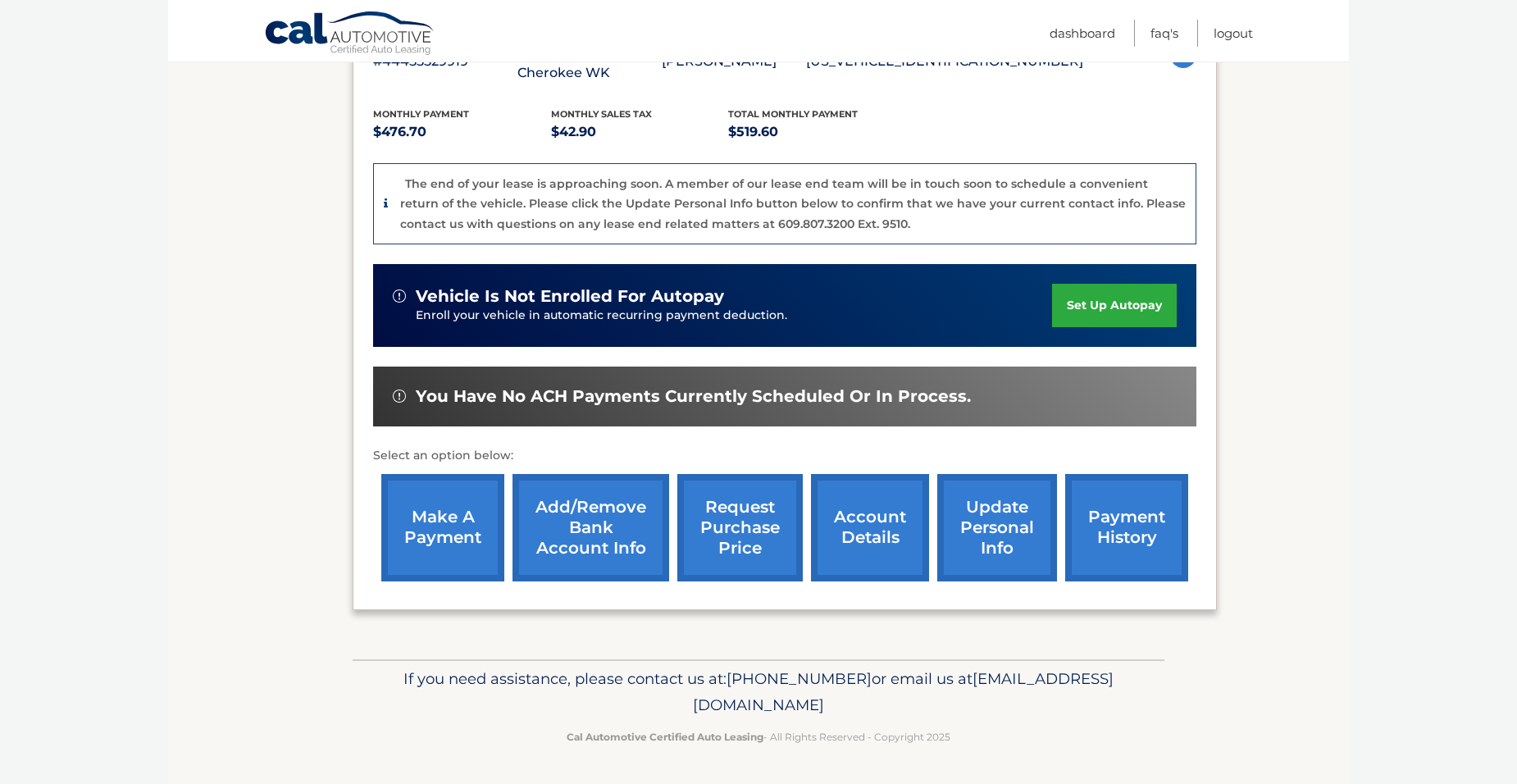
click at [872, 508] on link "account details" at bounding box center [871, 528] width 119 height 108
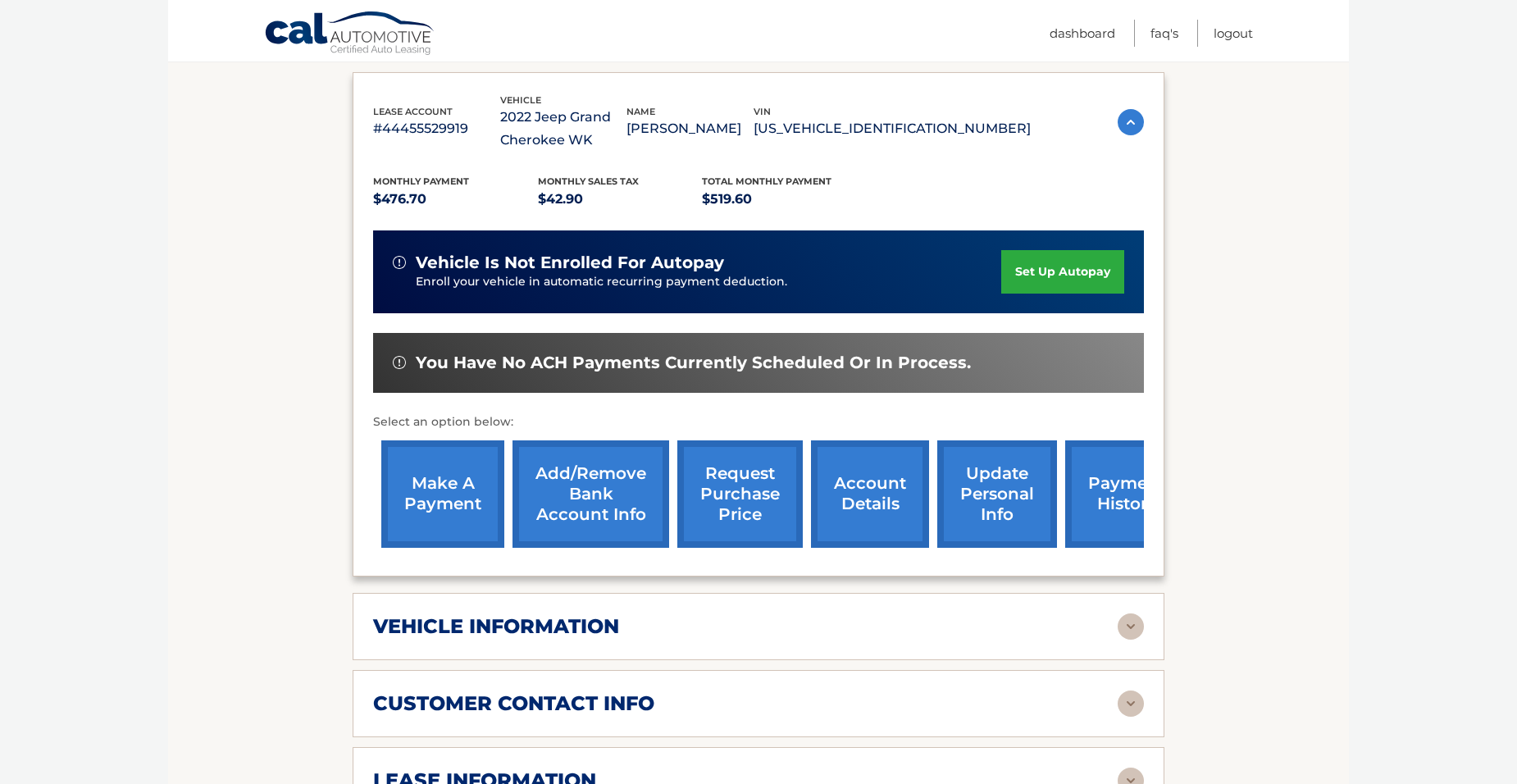
scroll to position [492, 0]
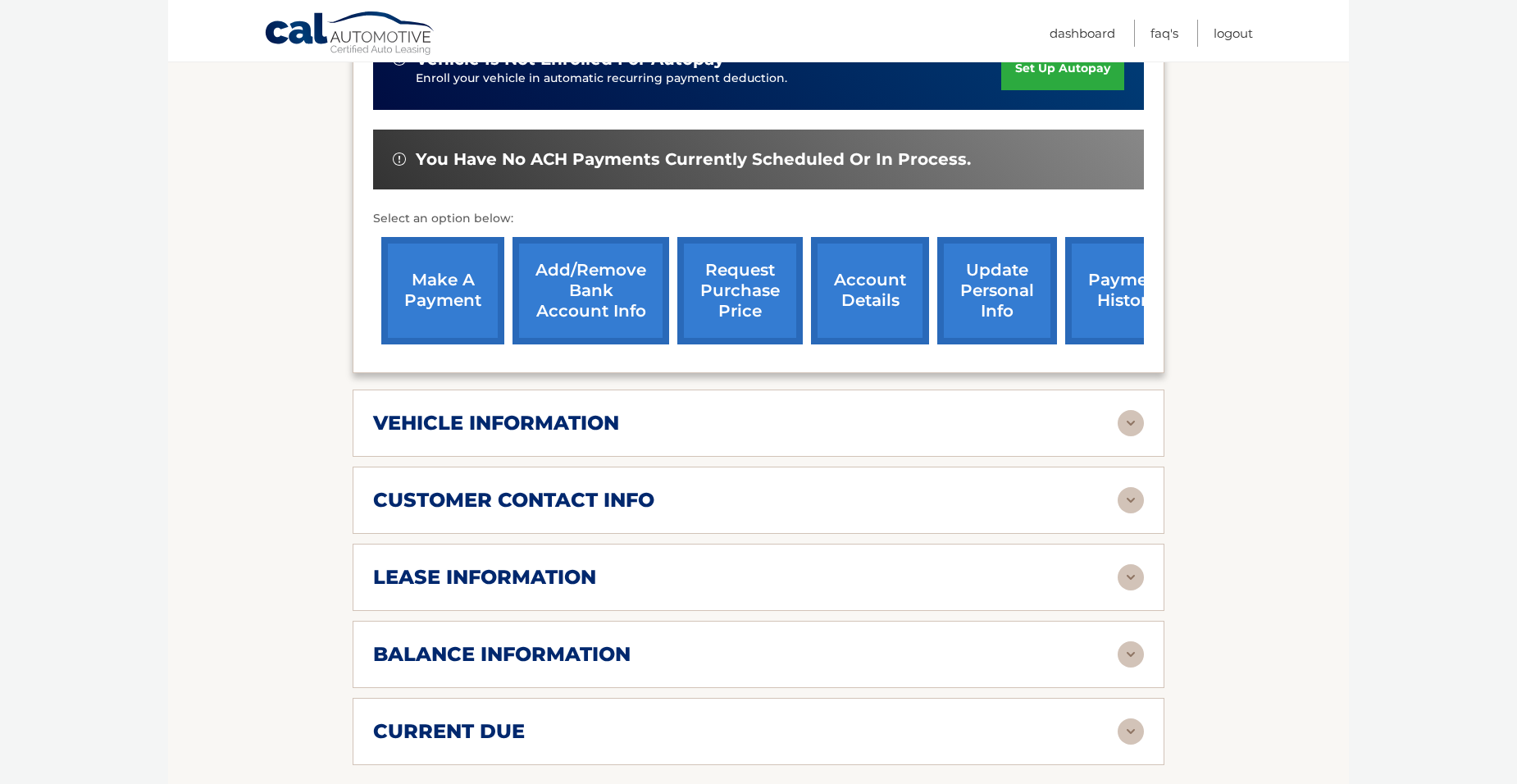
click at [1126, 426] on img at bounding box center [1130, 423] width 26 height 26
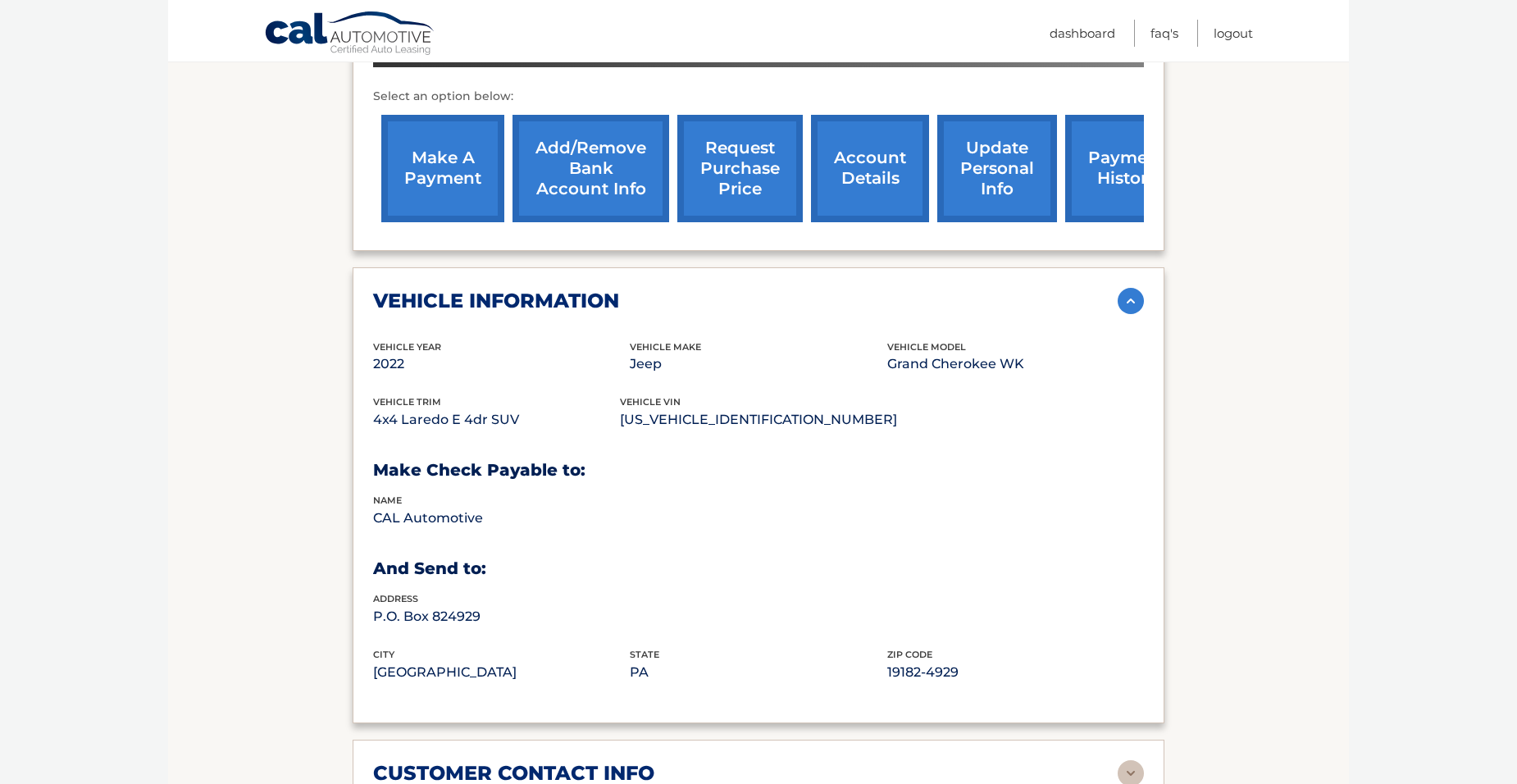
scroll to position [656, 0]
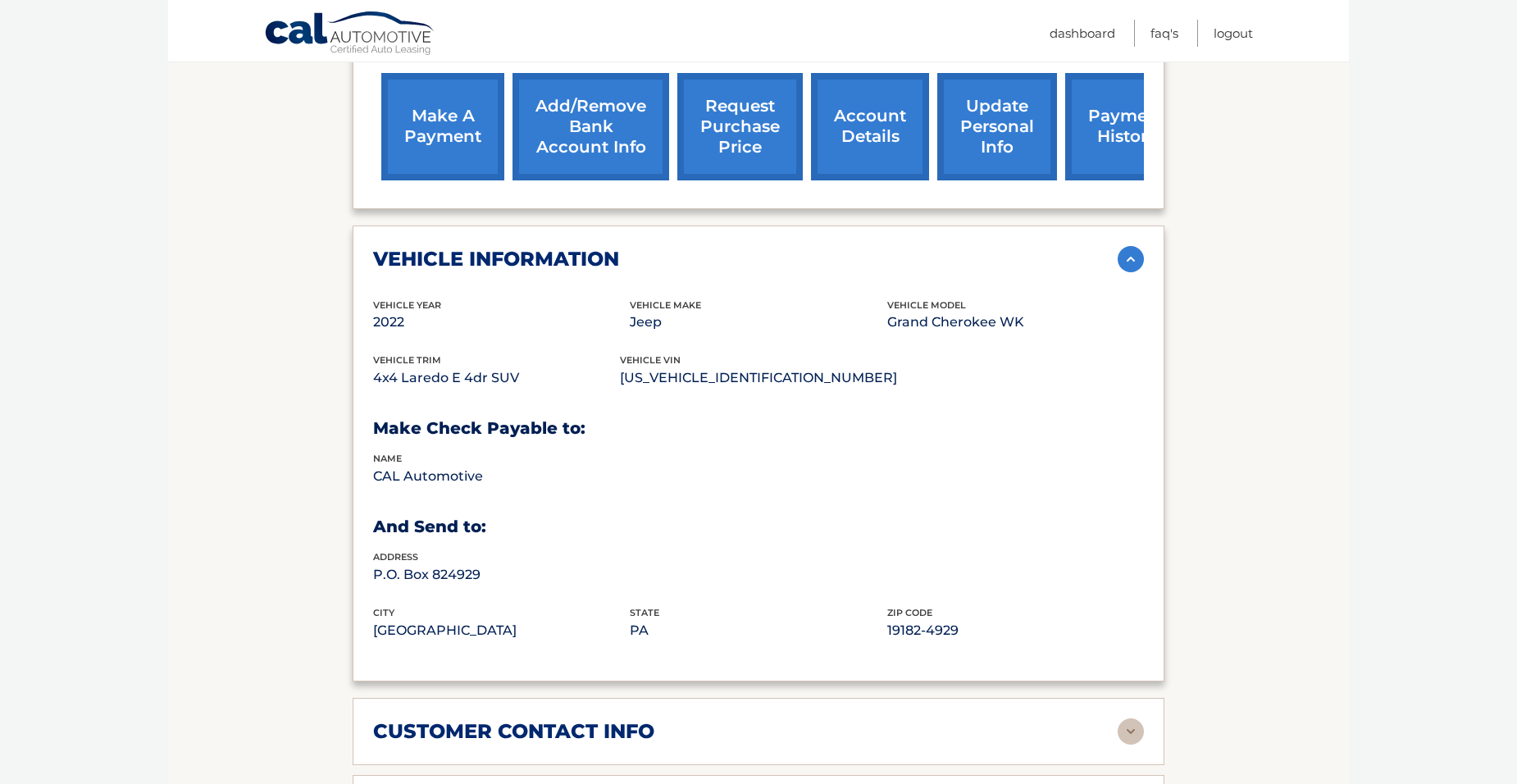
click at [1126, 255] on img at bounding box center [1130, 258] width 26 height 26
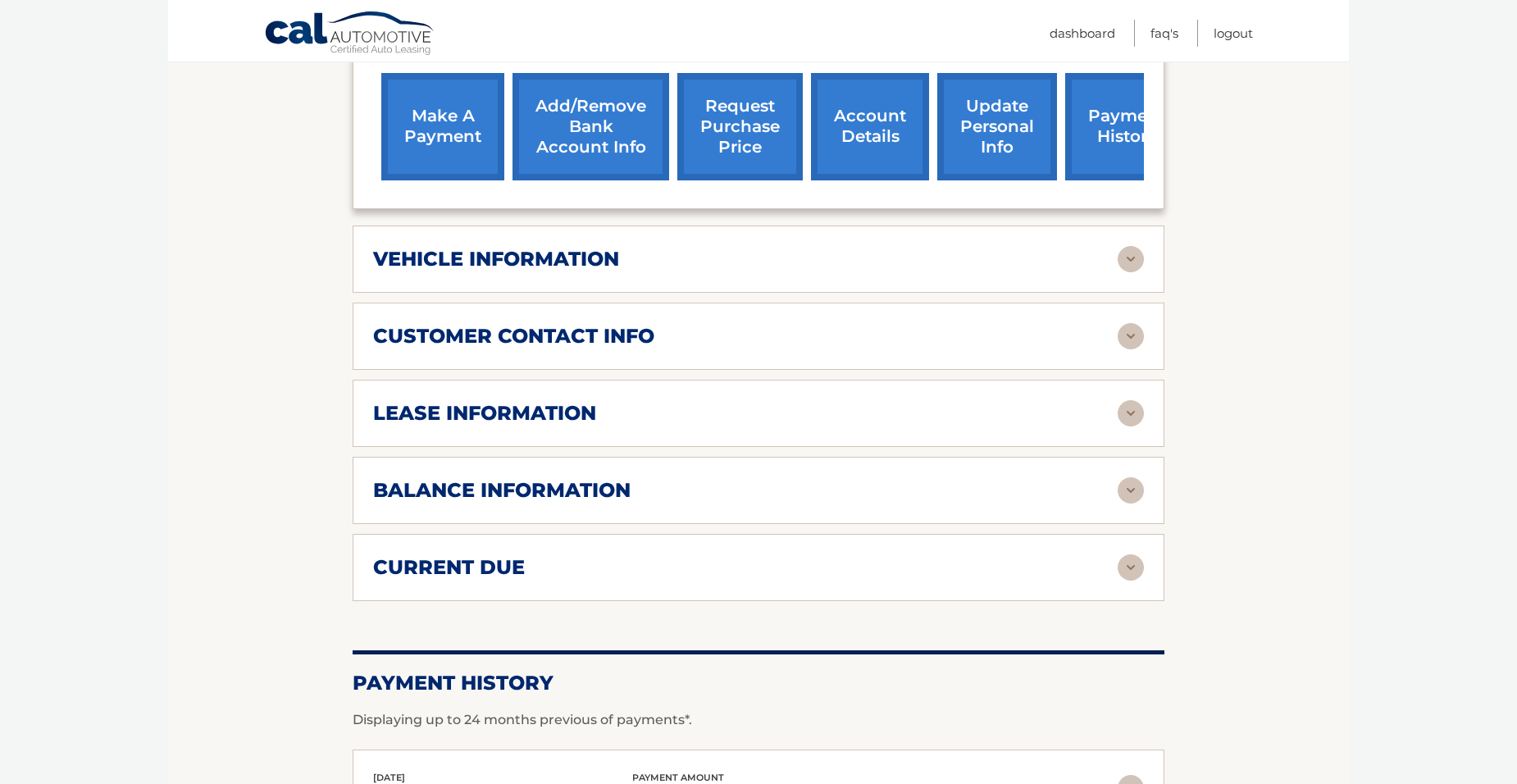
click at [1131, 333] on img at bounding box center [1130, 335] width 26 height 26
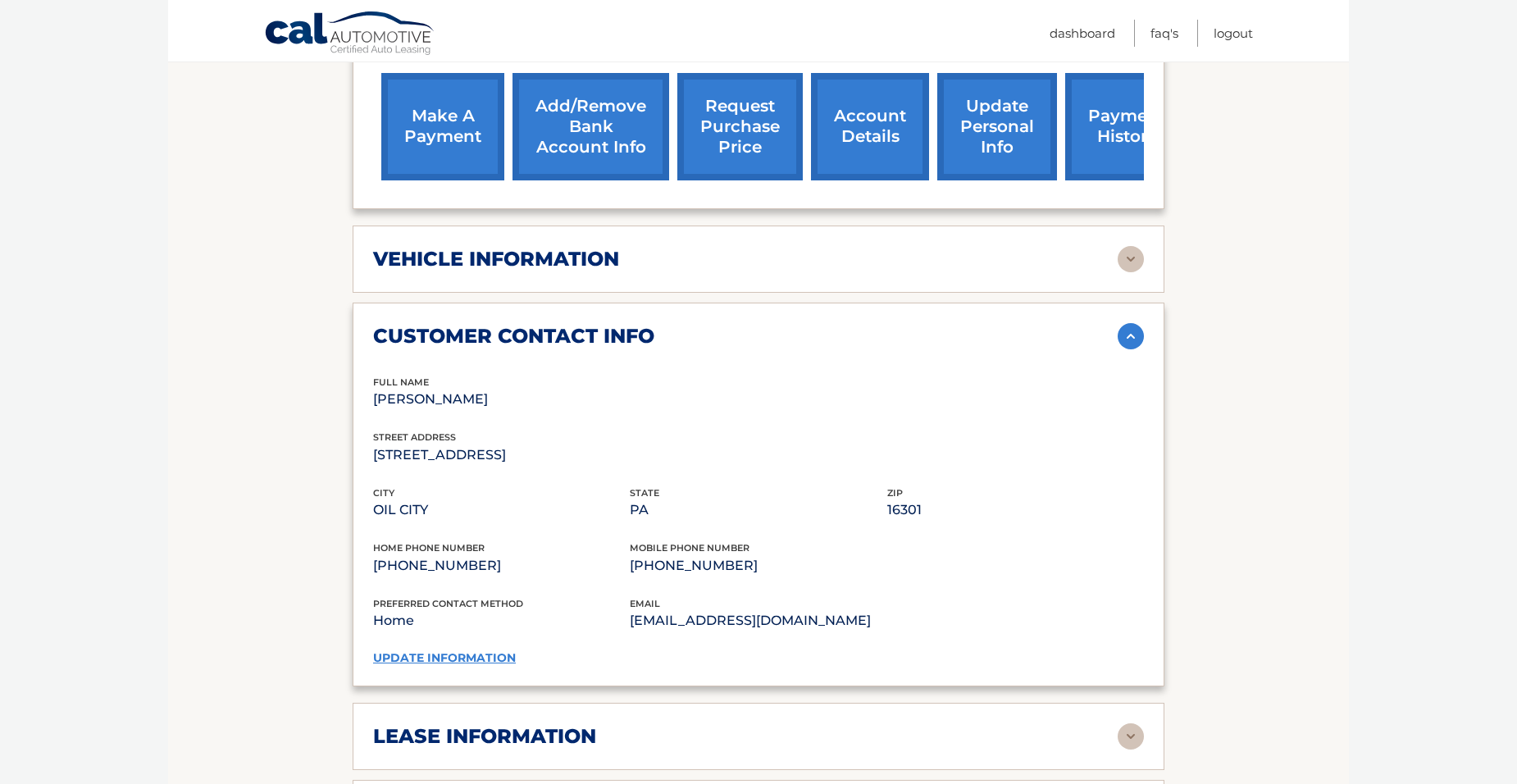
click at [1129, 333] on img at bounding box center [1130, 335] width 26 height 26
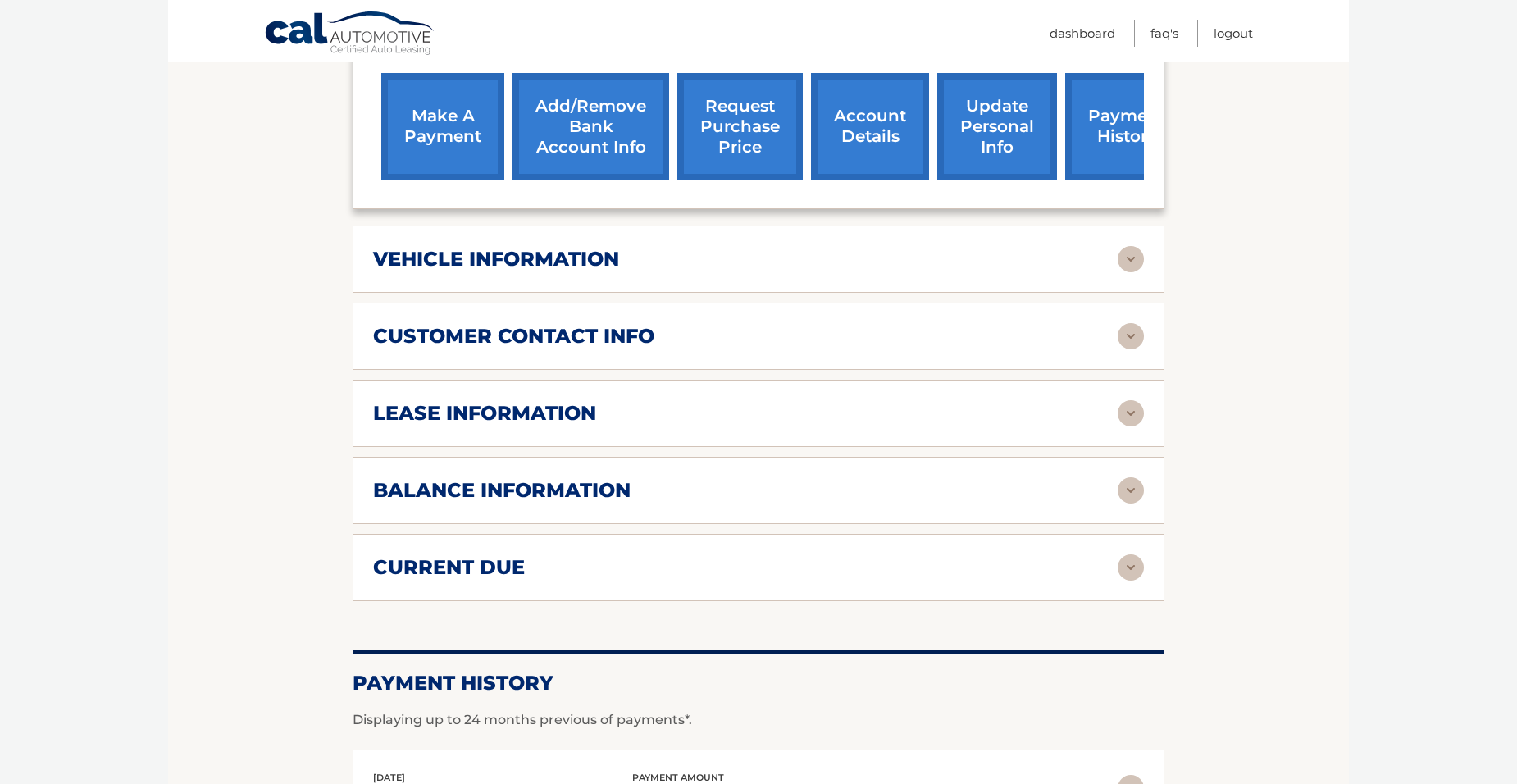
click at [1134, 404] on img at bounding box center [1130, 413] width 26 height 26
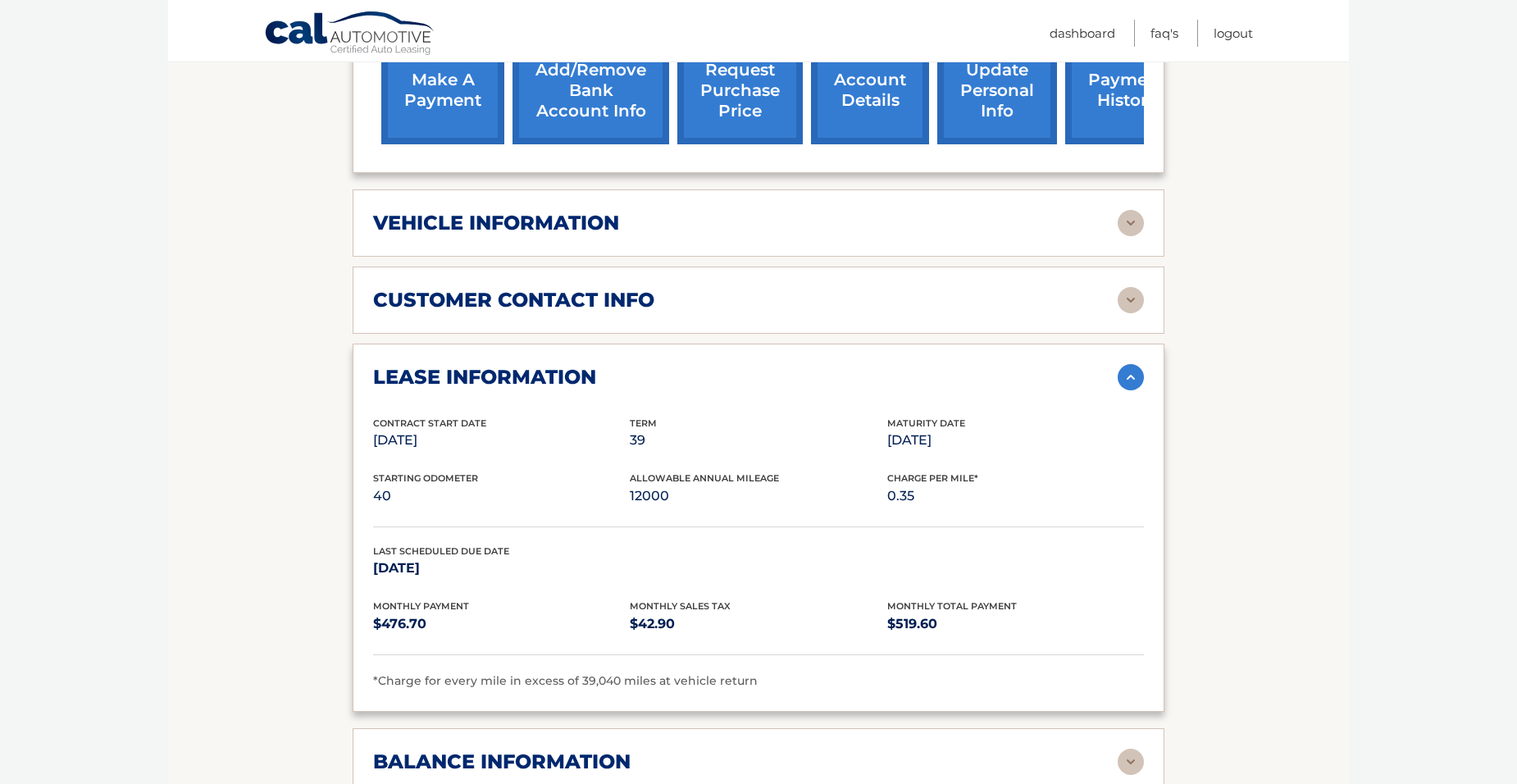
scroll to position [574, 0]
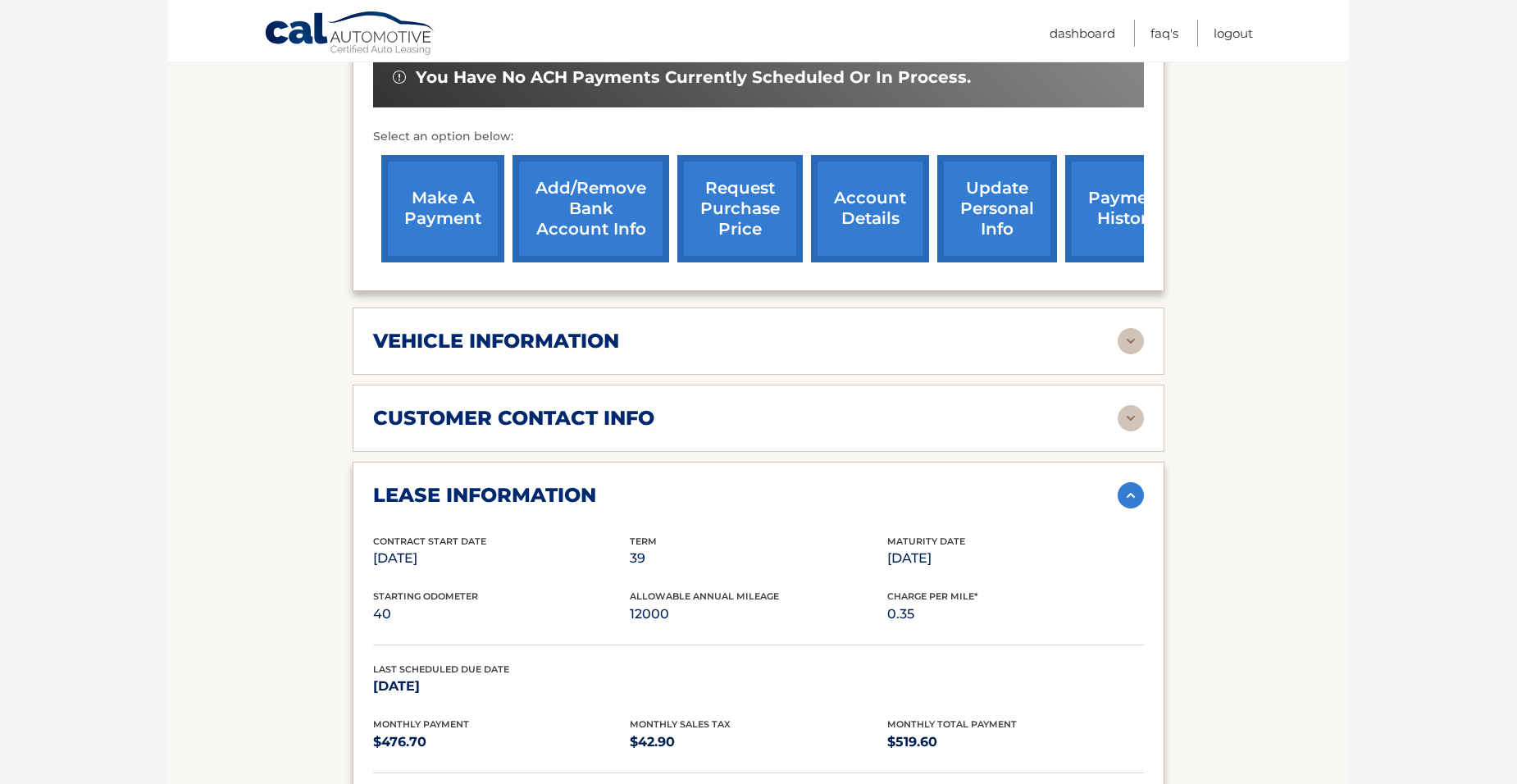
click at [1128, 493] on img at bounding box center [1130, 494] width 26 height 26
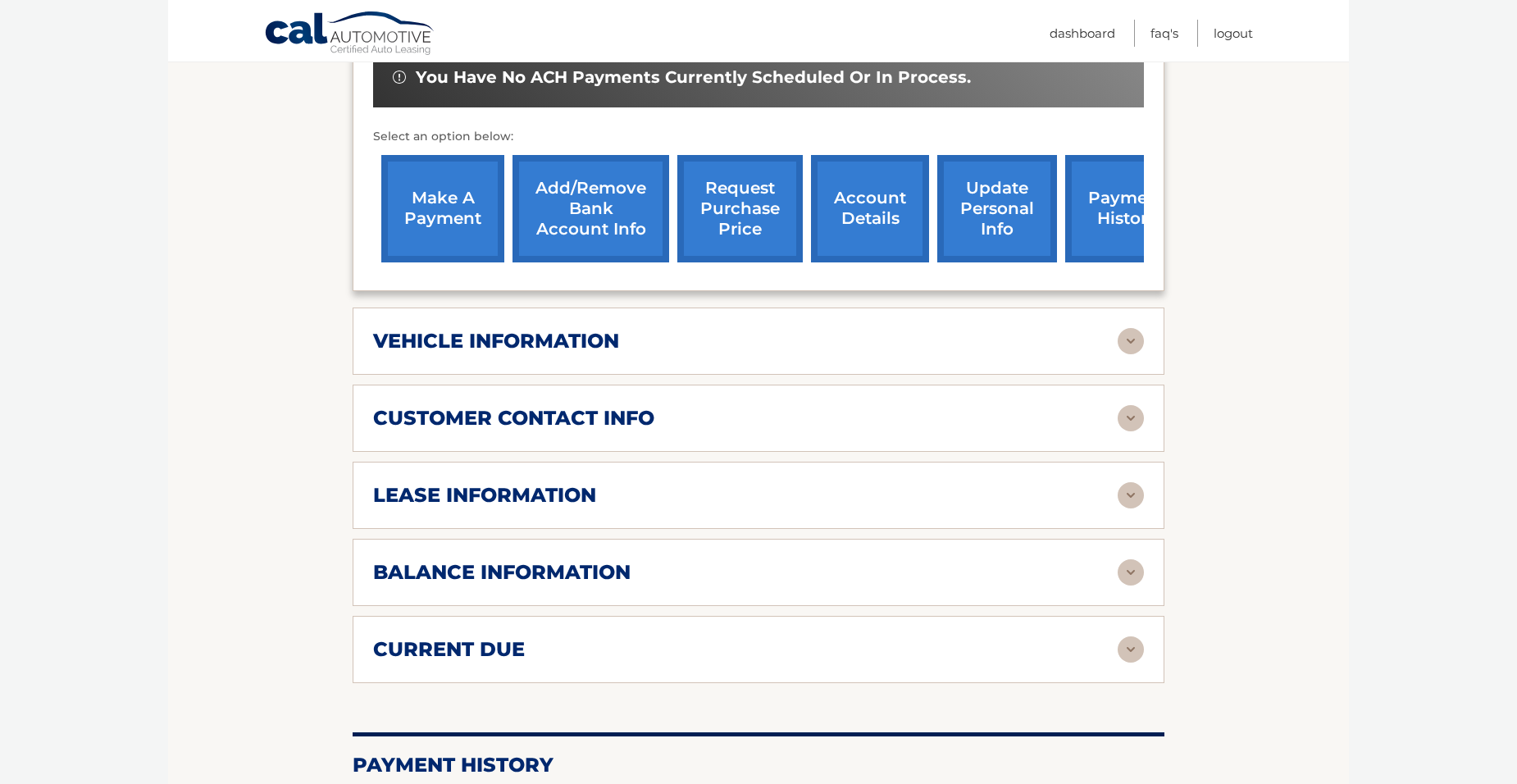
click at [1134, 565] on img at bounding box center [1130, 572] width 26 height 26
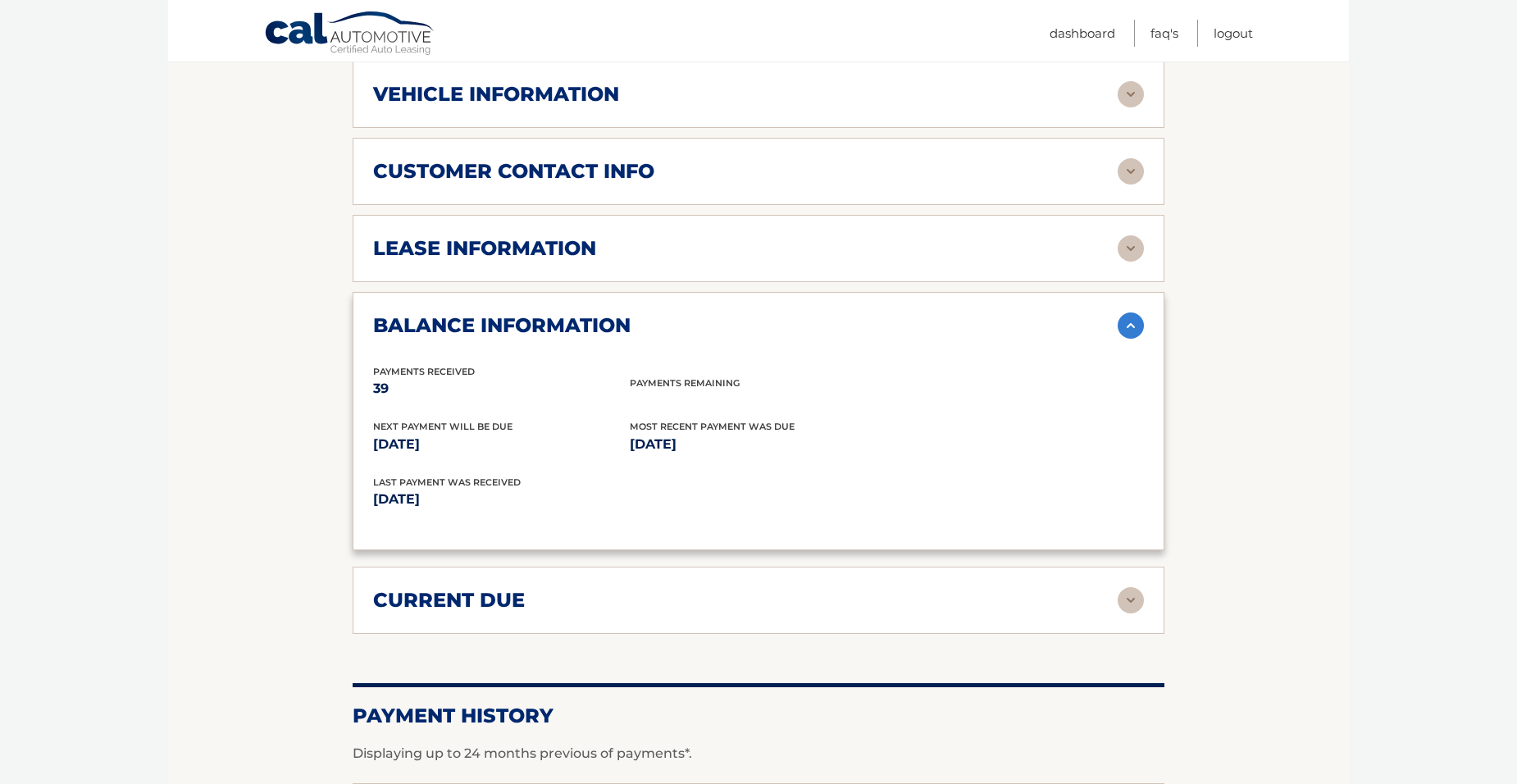
scroll to position [902, 0]
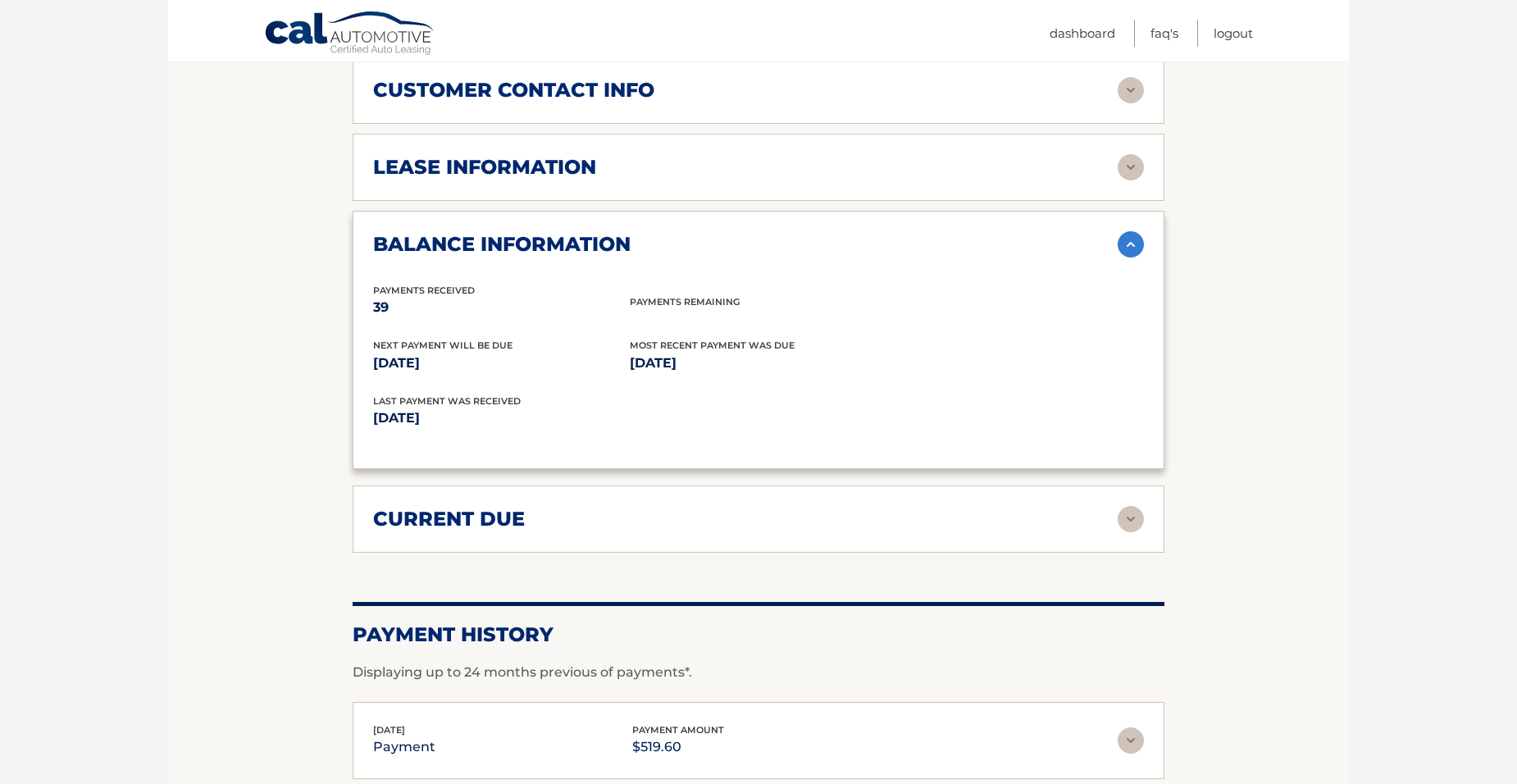
click at [1133, 238] on img at bounding box center [1130, 244] width 26 height 26
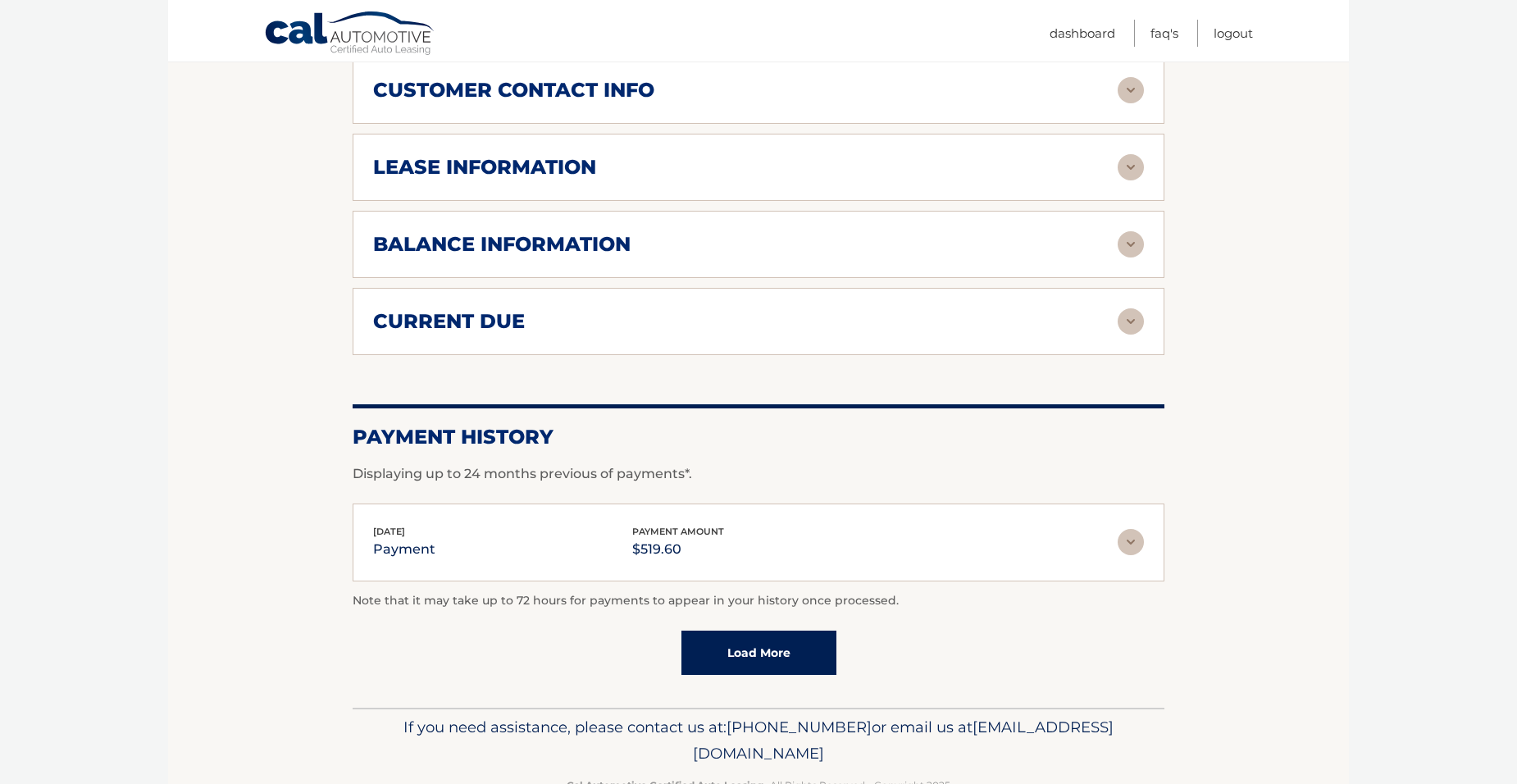
click at [1137, 316] on img at bounding box center [1130, 321] width 26 height 26
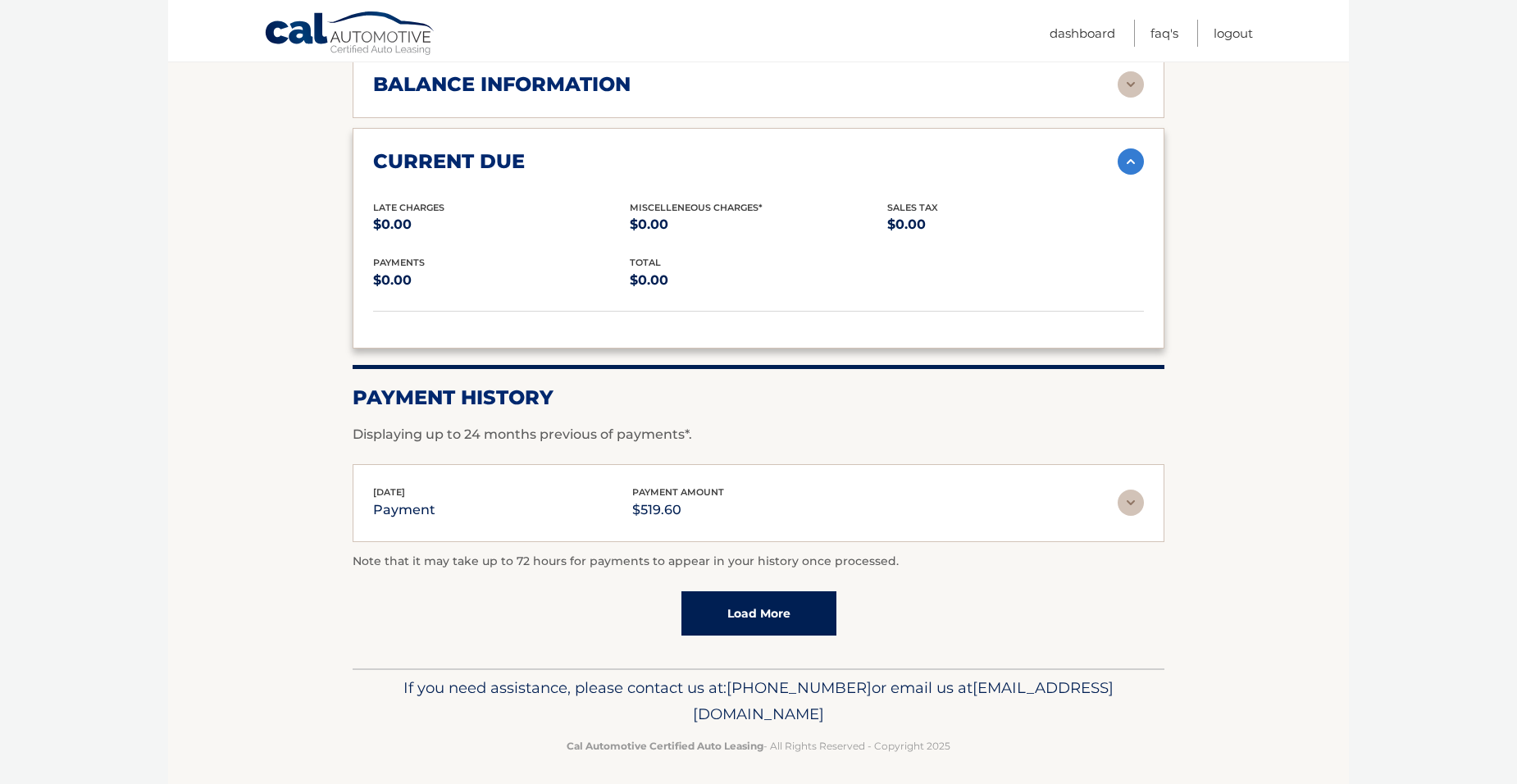
scroll to position [1070, 0]
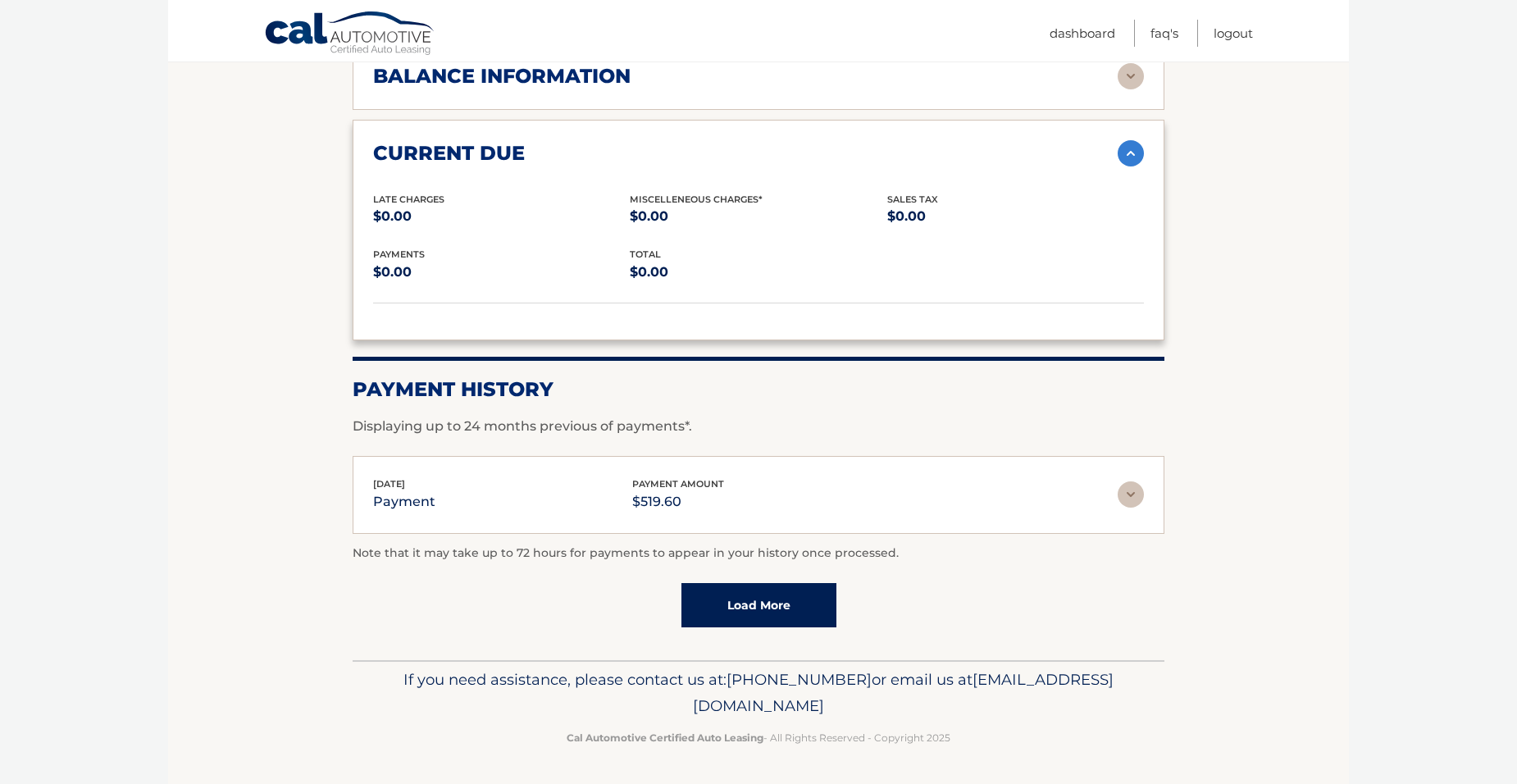
click at [1131, 493] on img at bounding box center [1130, 494] width 26 height 26
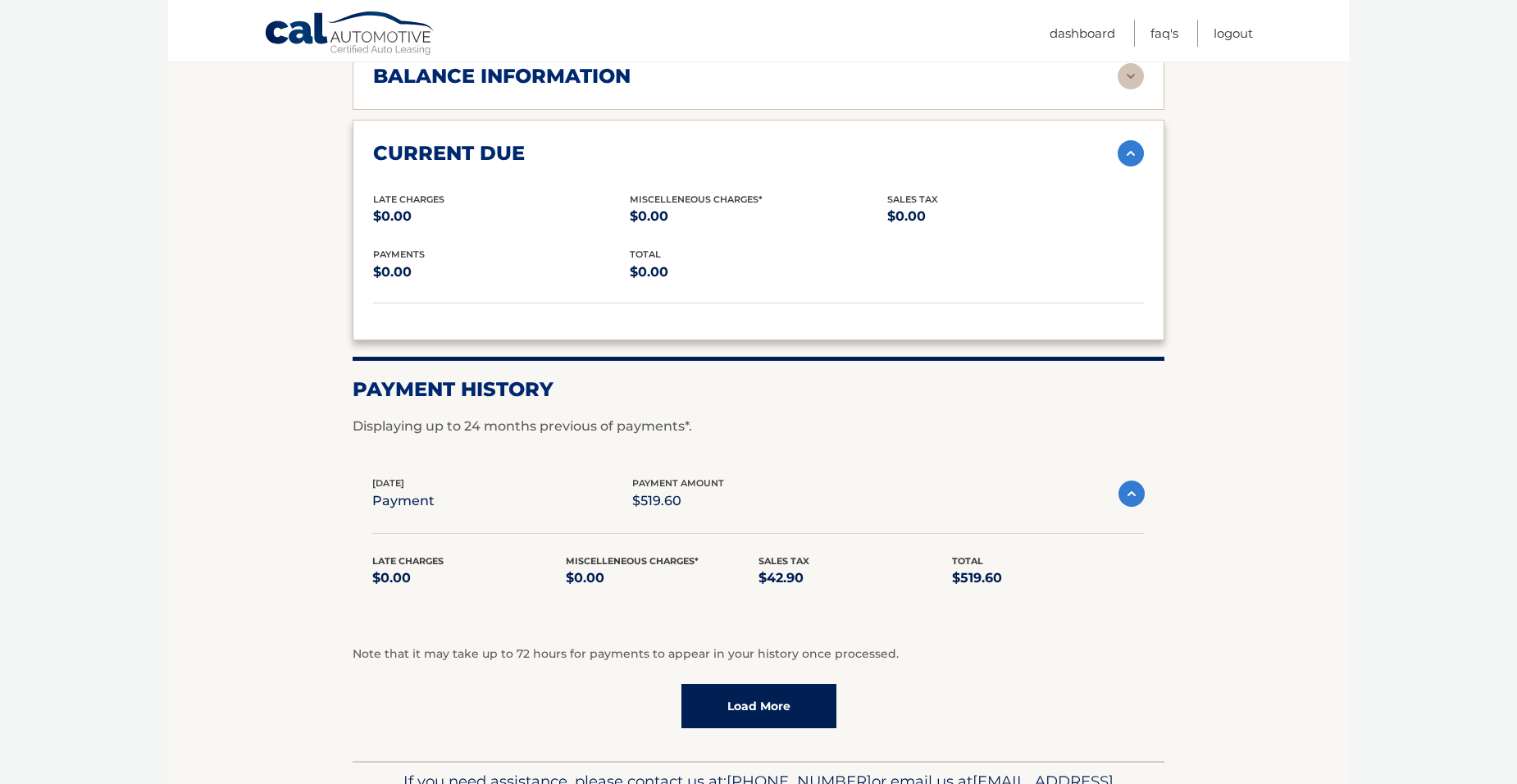
click at [1128, 492] on img at bounding box center [1131, 494] width 26 height 26
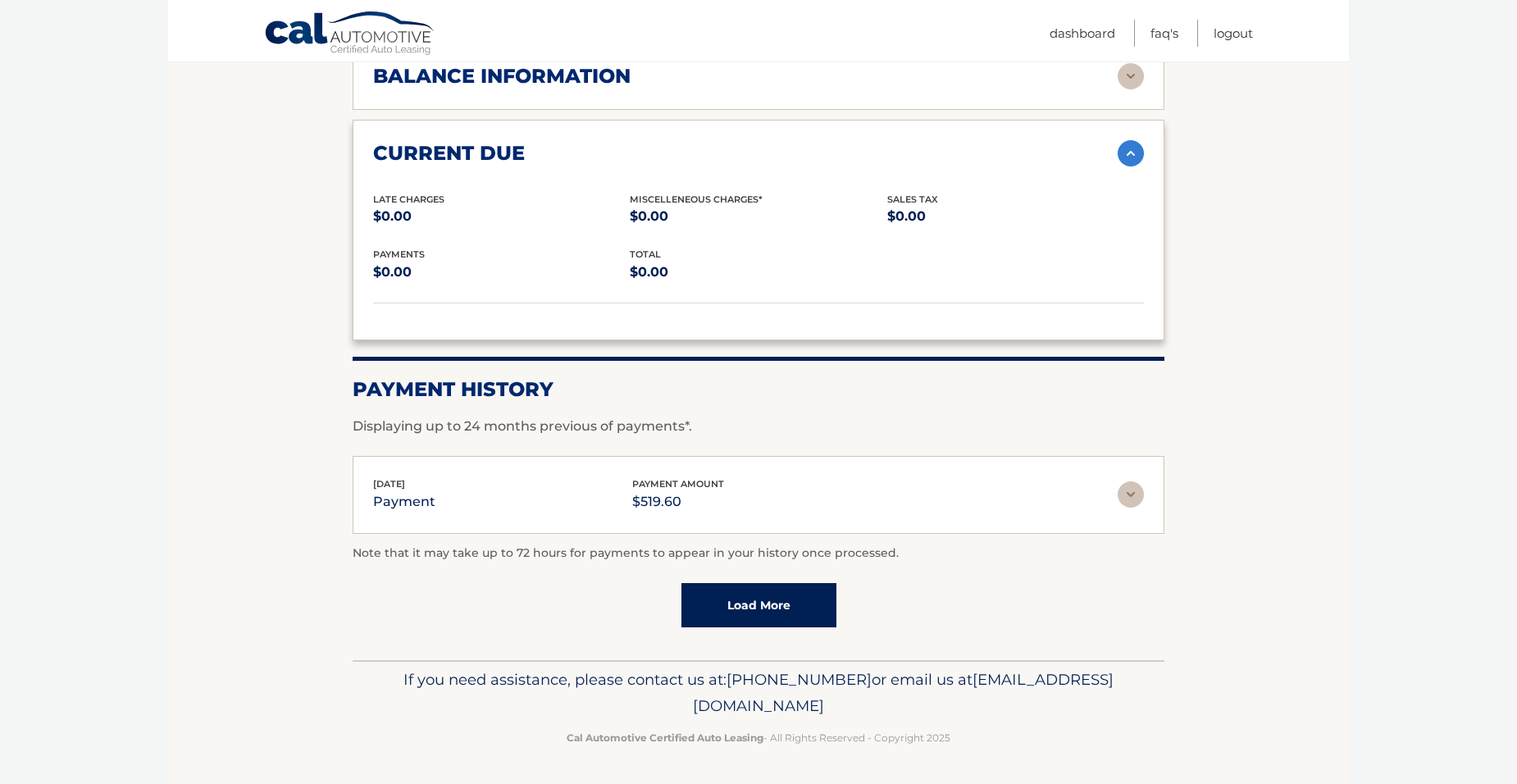
click at [777, 608] on link "Load More" at bounding box center [758, 605] width 155 height 45
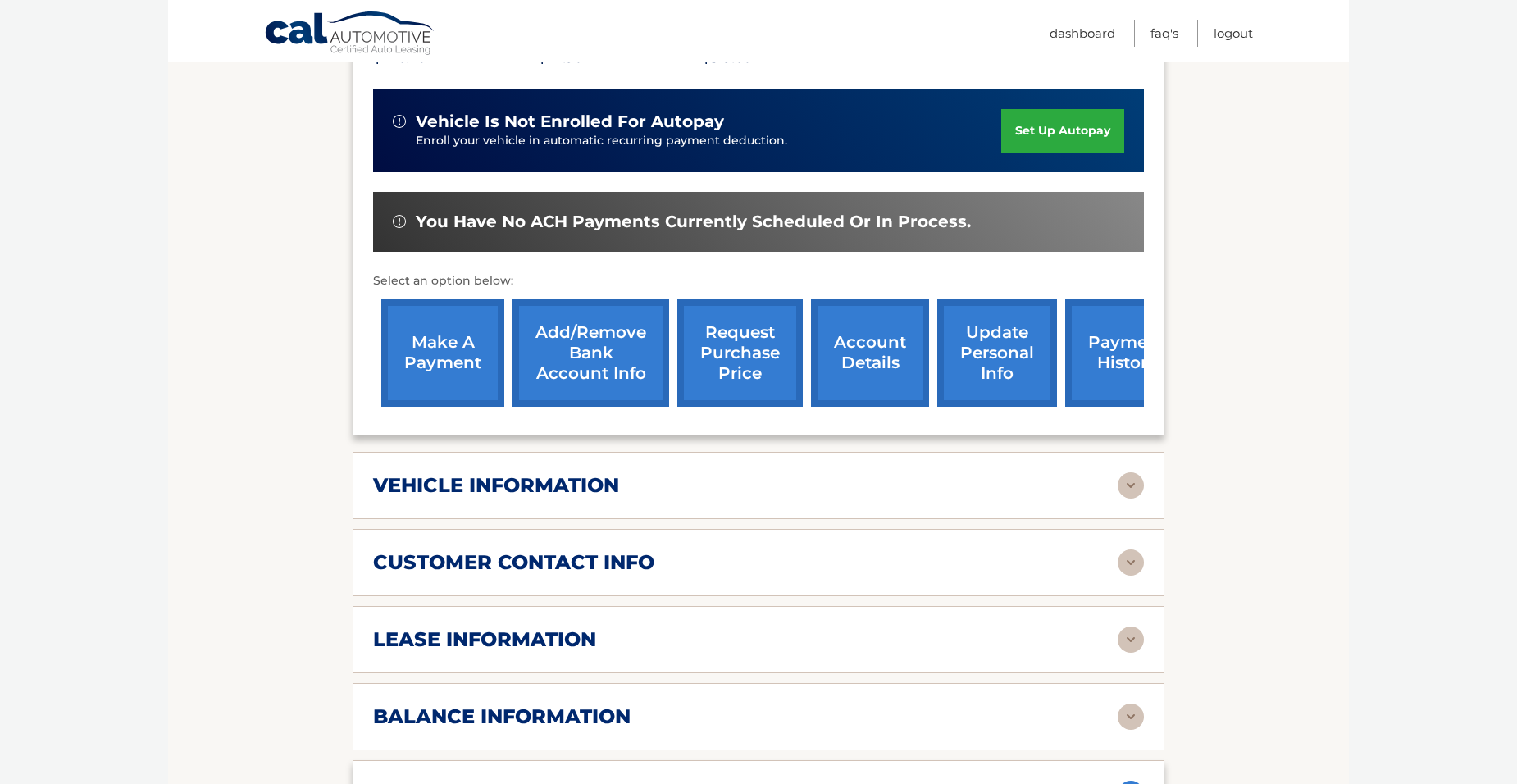
scroll to position [820, 0]
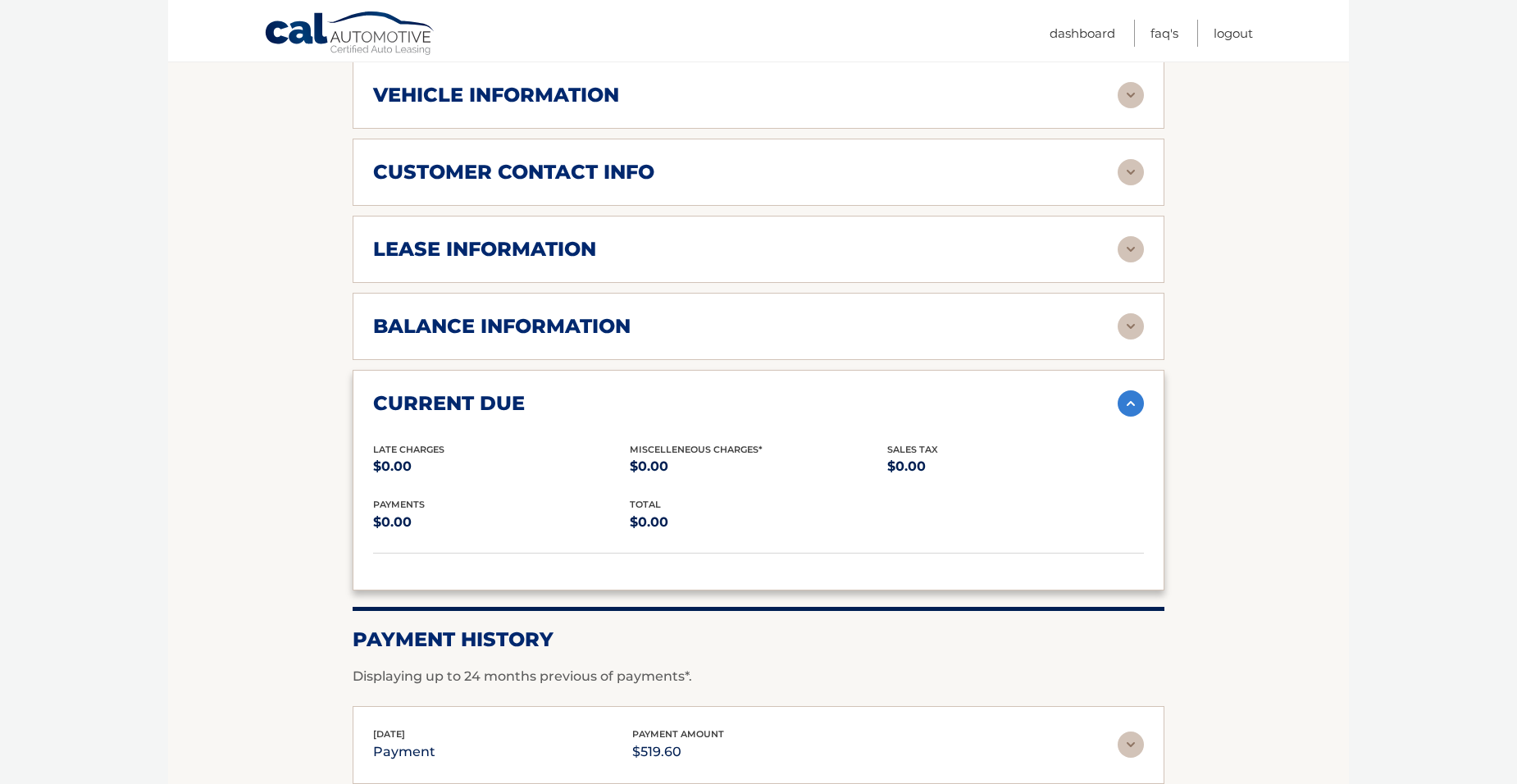
click at [1131, 398] on img at bounding box center [1130, 403] width 26 height 26
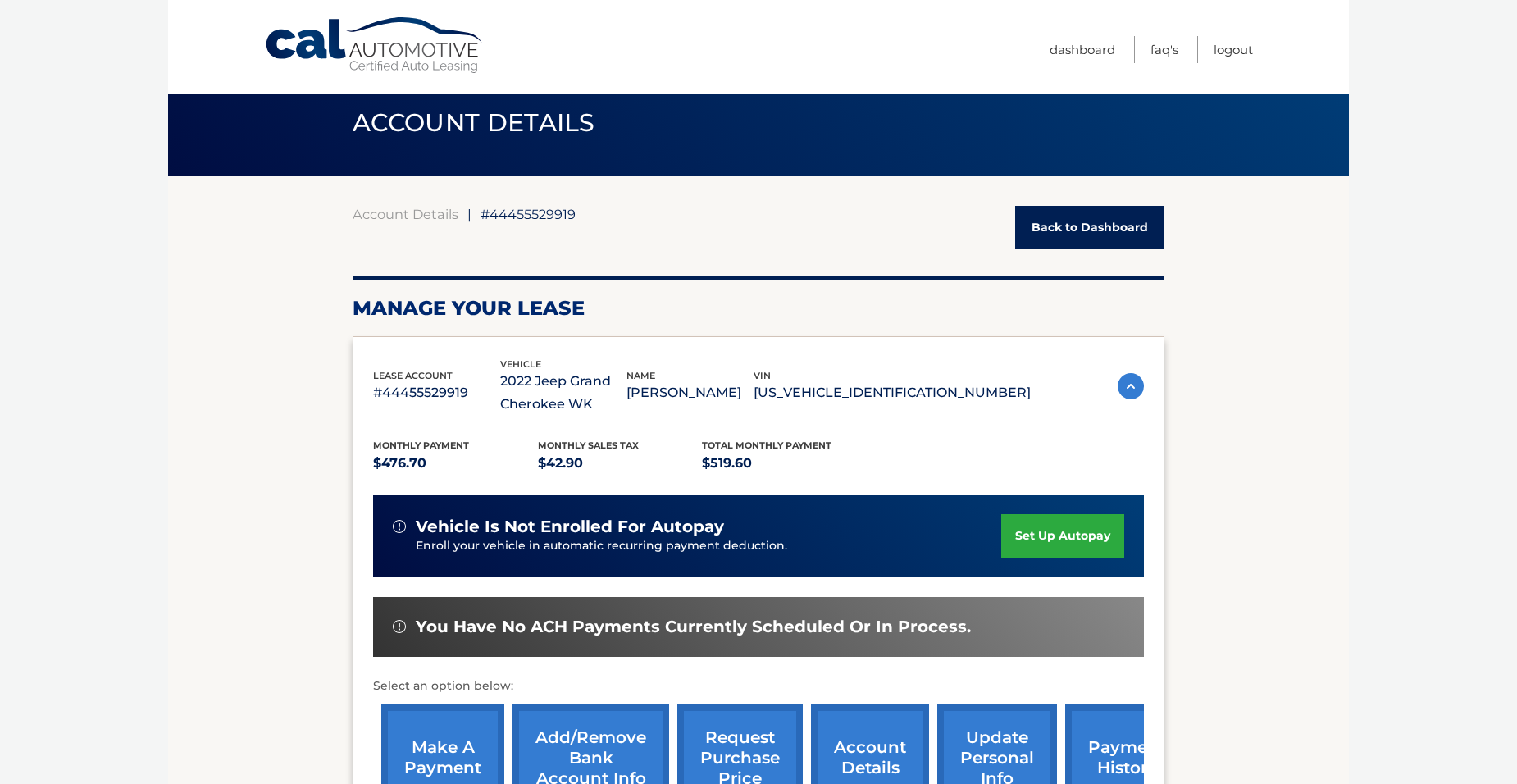
scroll to position [0, 0]
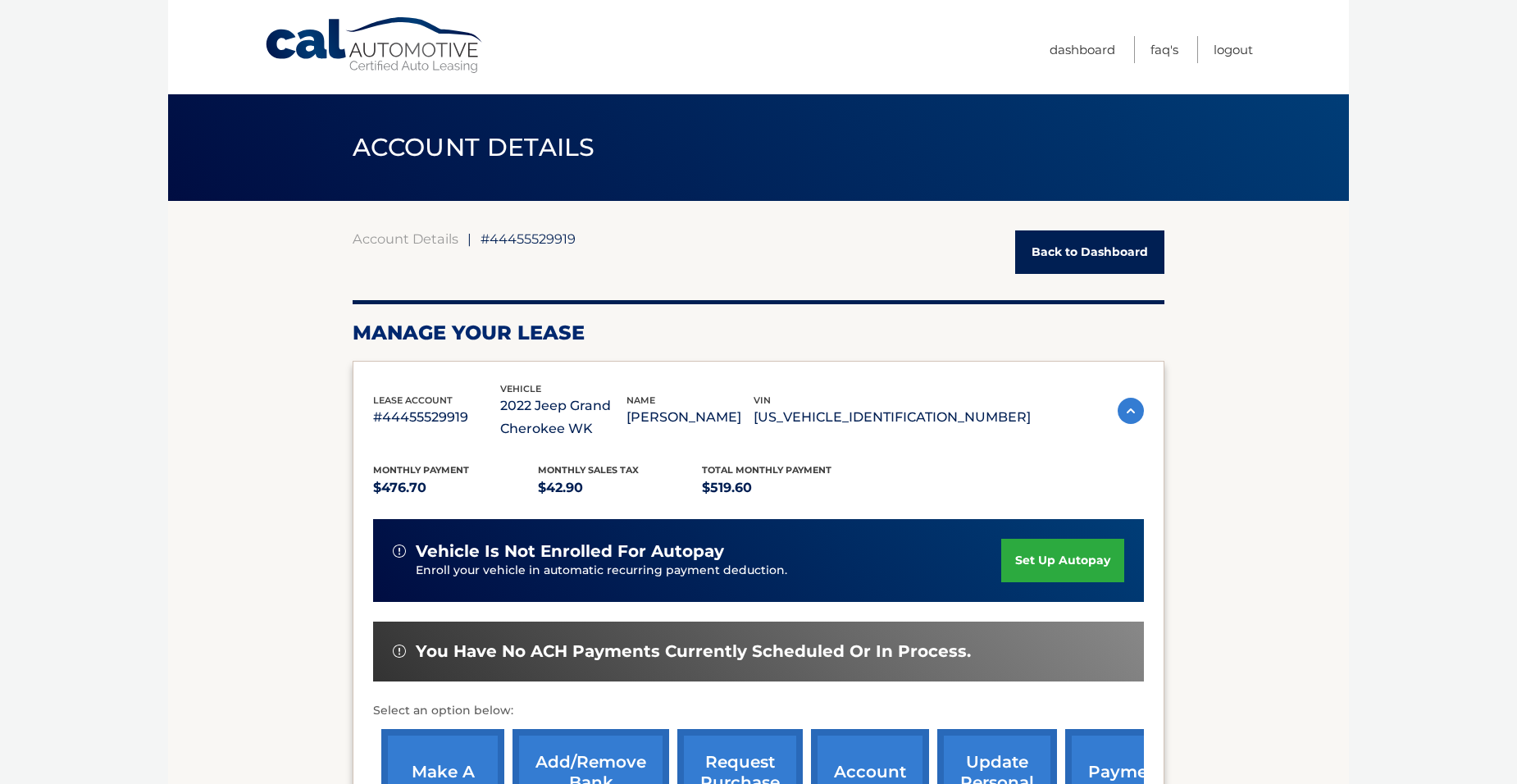
click at [1079, 245] on link "Back to Dashboard" at bounding box center [1090, 252] width 150 height 44
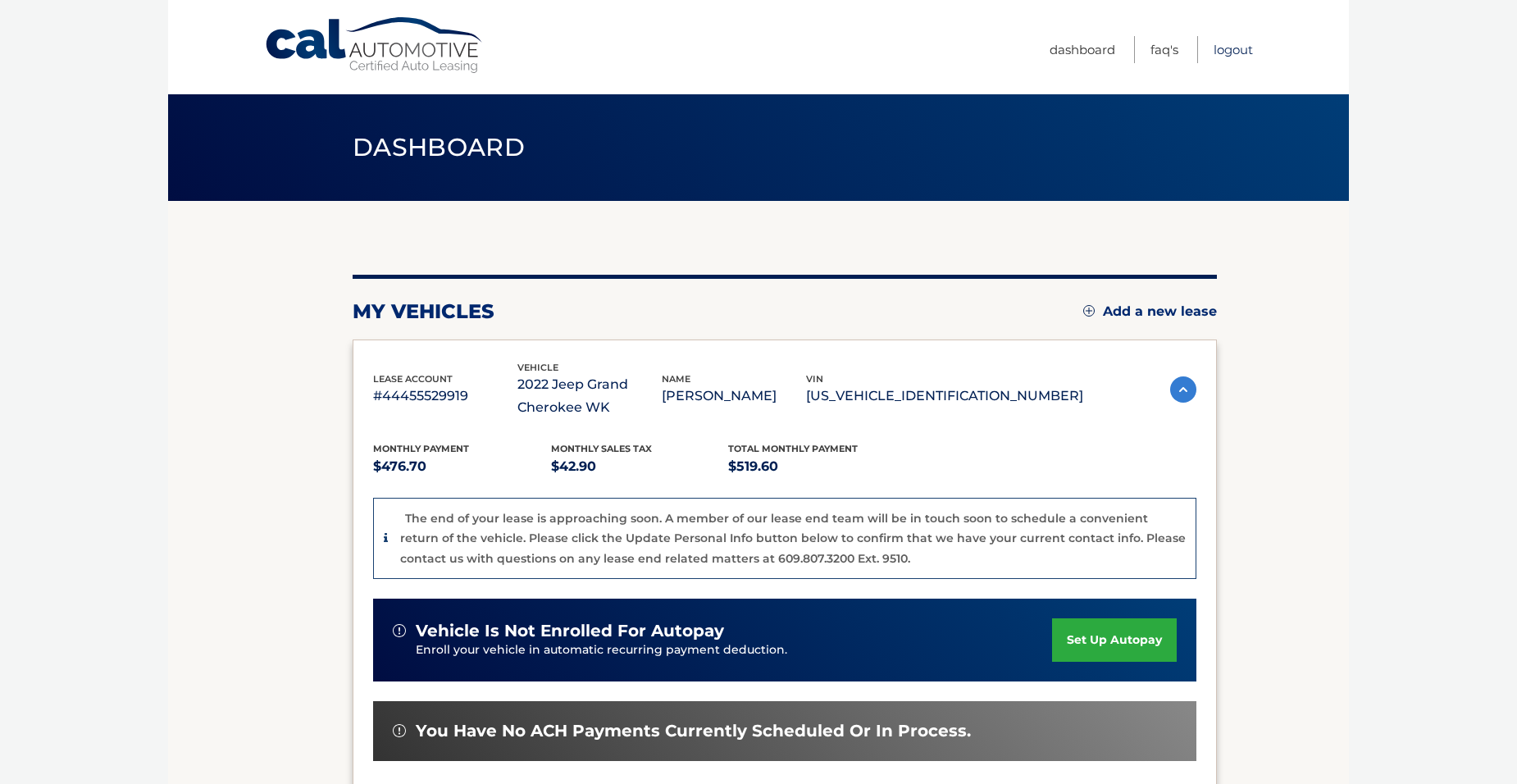
click at [1235, 51] on link "Logout" at bounding box center [1233, 50] width 40 height 27
